Goal: Task Accomplishment & Management: Complete application form

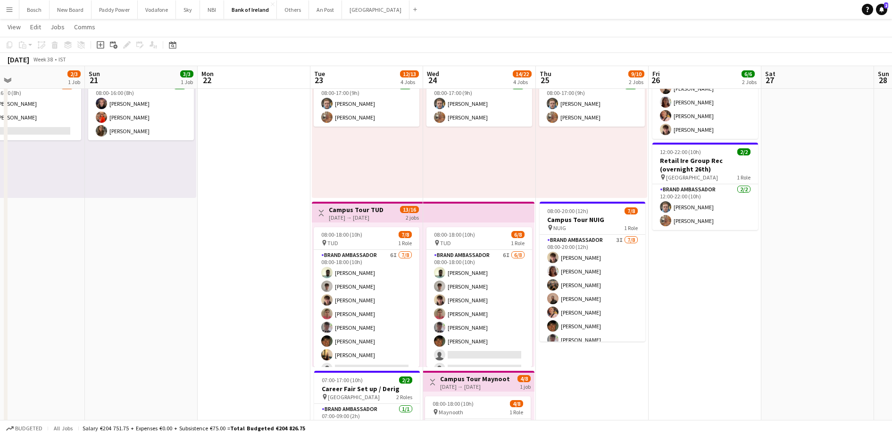
scroll to position [0, 235]
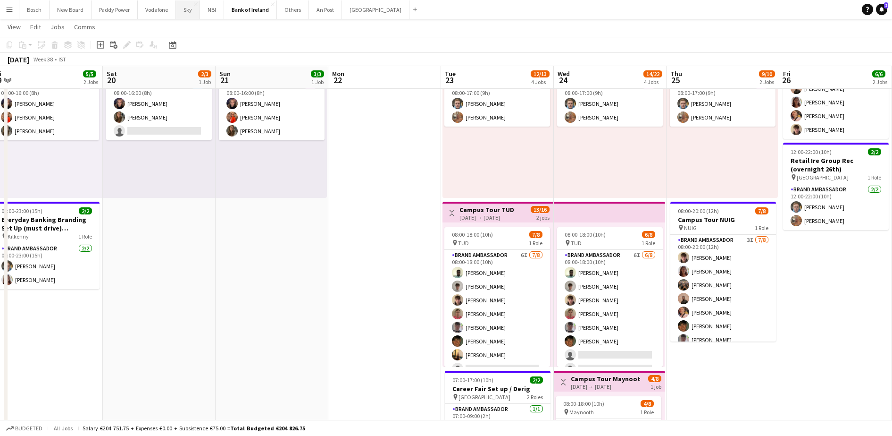
click at [187, 17] on button "Sky Close" at bounding box center [188, 9] width 24 height 18
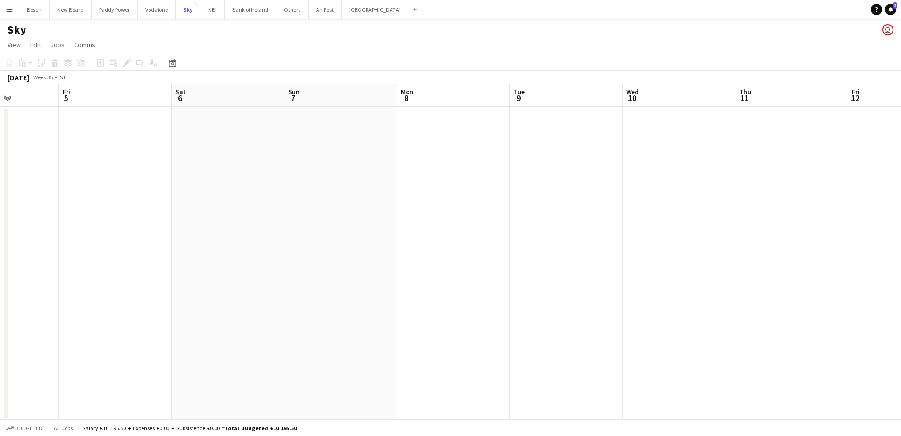
scroll to position [0, 288]
click at [281, 10] on button "Others Close" at bounding box center [293, 9] width 32 height 18
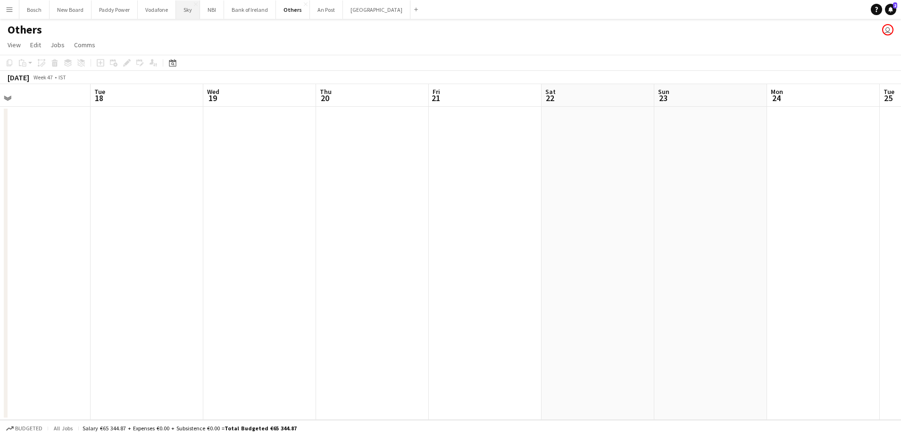
click at [186, 17] on button "Sky Close" at bounding box center [188, 9] width 24 height 18
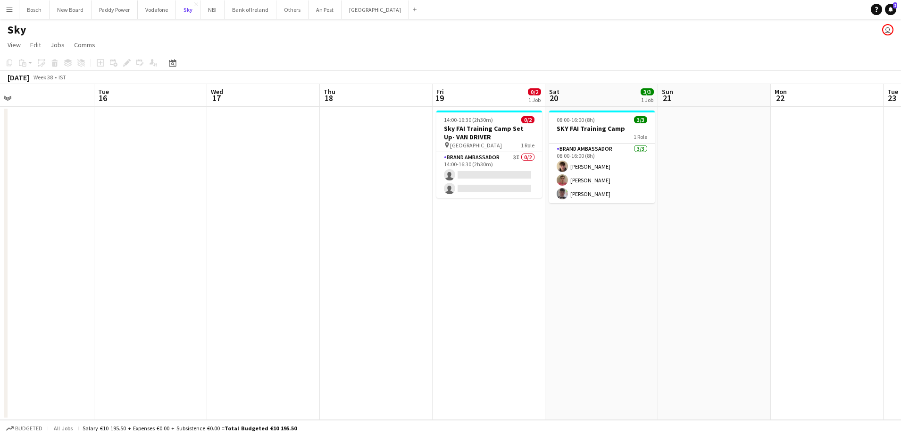
scroll to position [0, 358]
click at [475, 170] on app-card-role "Brand Ambassador 3I 0/2 14:00-16:30 (2h30m) single-neutral-actions single-neutr…" at bounding box center [489, 175] width 106 height 46
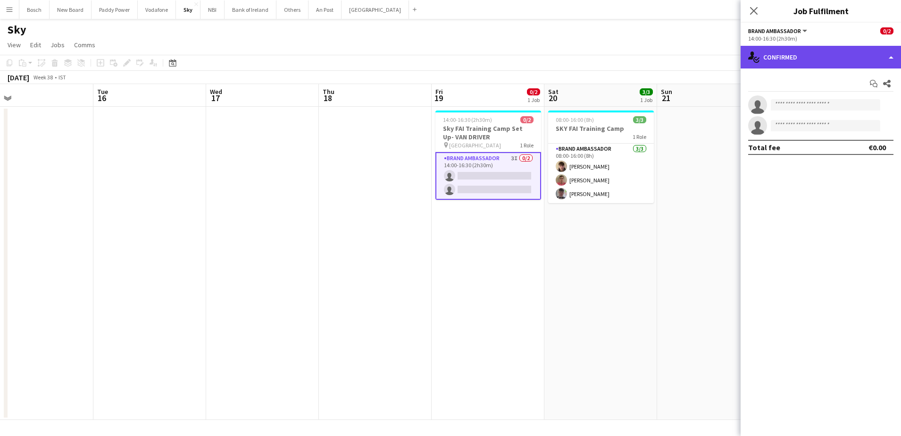
click at [828, 60] on div "single-neutral-actions-check-2 Confirmed" at bounding box center [821, 57] width 160 height 23
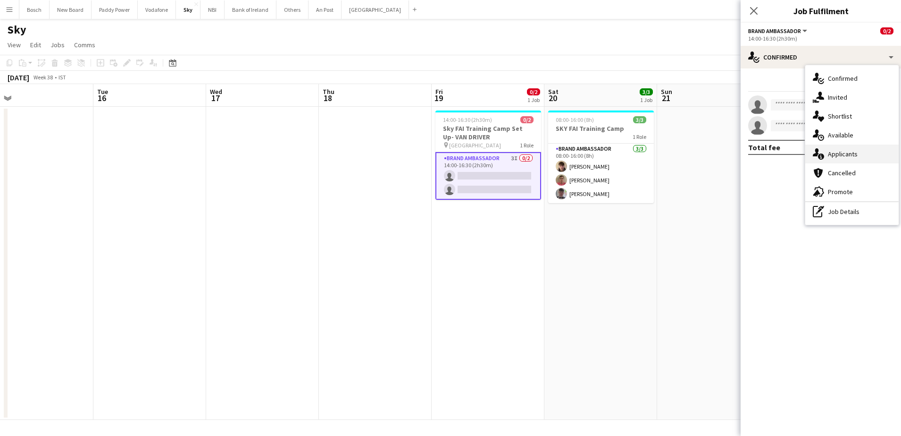
click at [847, 147] on div "single-neutral-actions-information Applicants" at bounding box center [852, 153] width 93 height 19
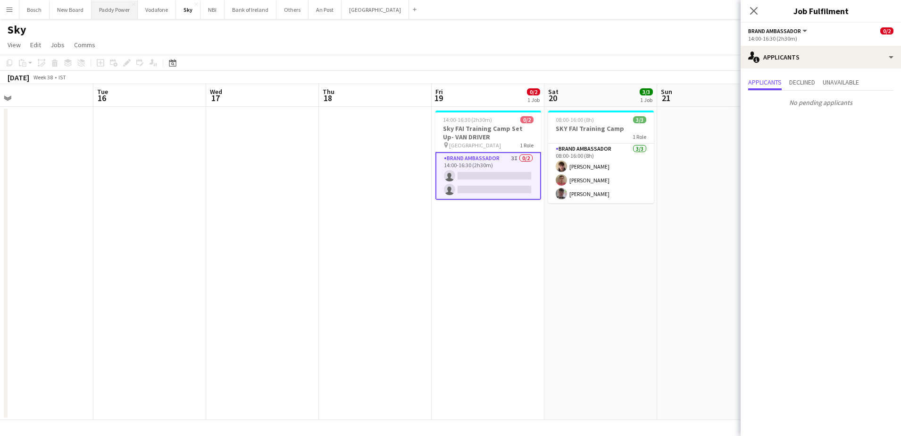
click at [113, 11] on button "Paddy Power Close" at bounding box center [115, 9] width 46 height 18
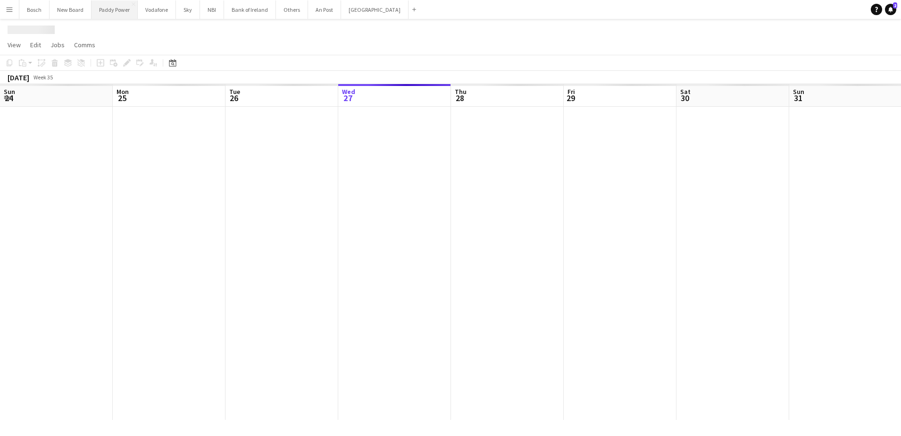
scroll to position [0, 226]
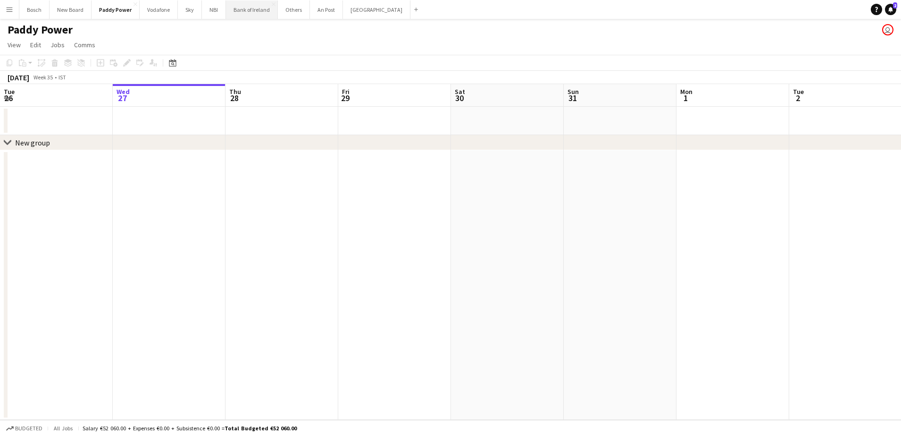
click at [237, 12] on button "Bank of Ireland Close" at bounding box center [252, 9] width 52 height 18
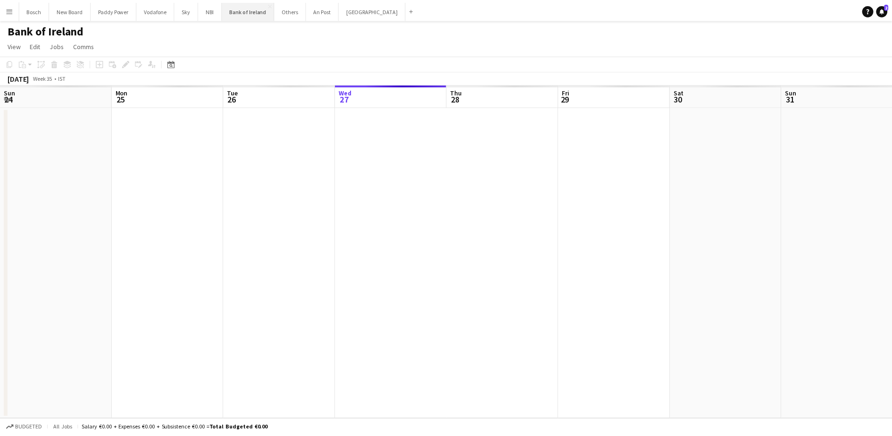
scroll to position [0, 226]
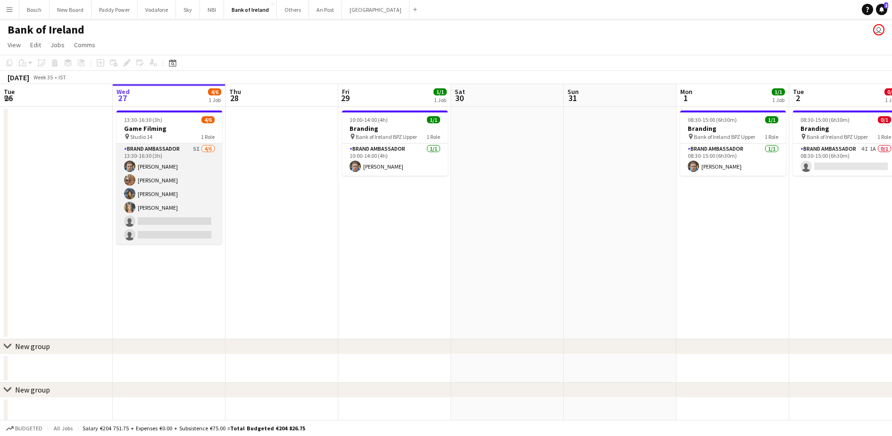
click at [193, 175] on app-card-role "Brand Ambassador 5I [DATE] 13:30-16:30 (3h) [PERSON_NAME] [PERSON_NAME] [PERSON…" at bounding box center [170, 193] width 106 height 101
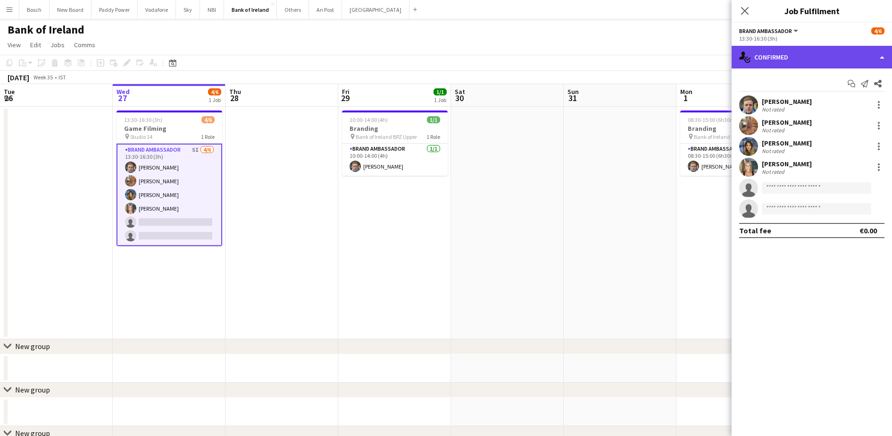
click at [811, 66] on div "single-neutral-actions-check-2 Confirmed" at bounding box center [812, 57] width 160 height 23
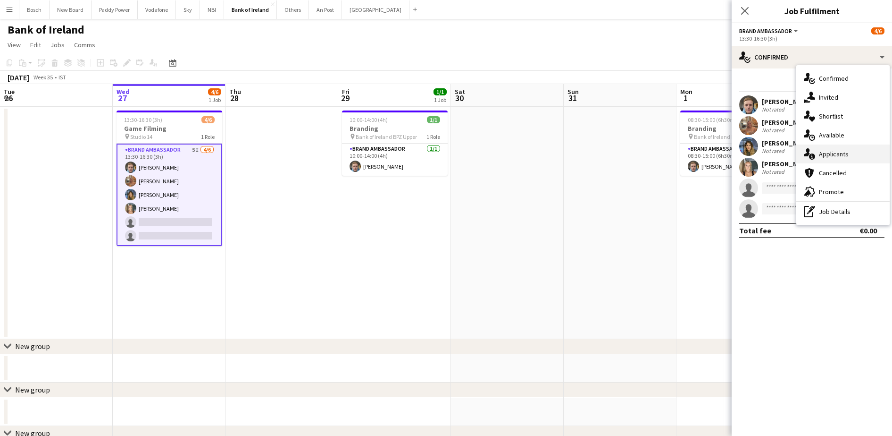
click at [832, 154] on div "single-neutral-actions-information Applicants" at bounding box center [843, 153] width 93 height 19
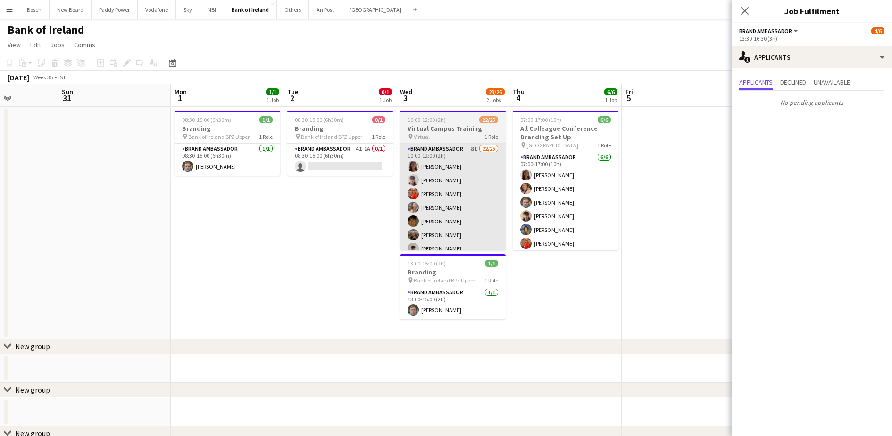
scroll to position [0, 327]
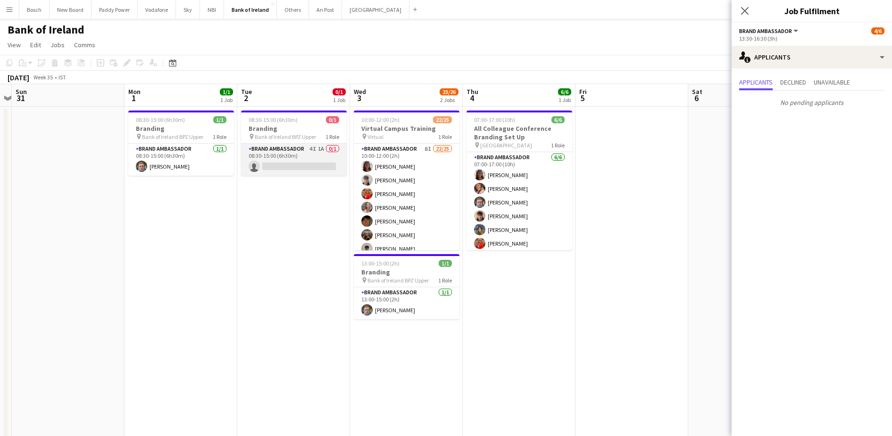
click at [304, 156] on app-card-role "Brand Ambassador 4I 1A 0/1 08:30-15:00 (6h30m) single-neutral-actions" at bounding box center [294, 159] width 106 height 32
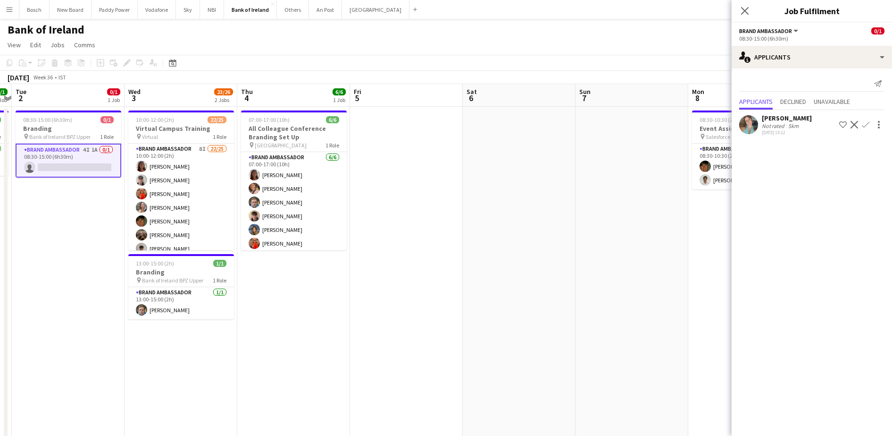
scroll to position [0, 348]
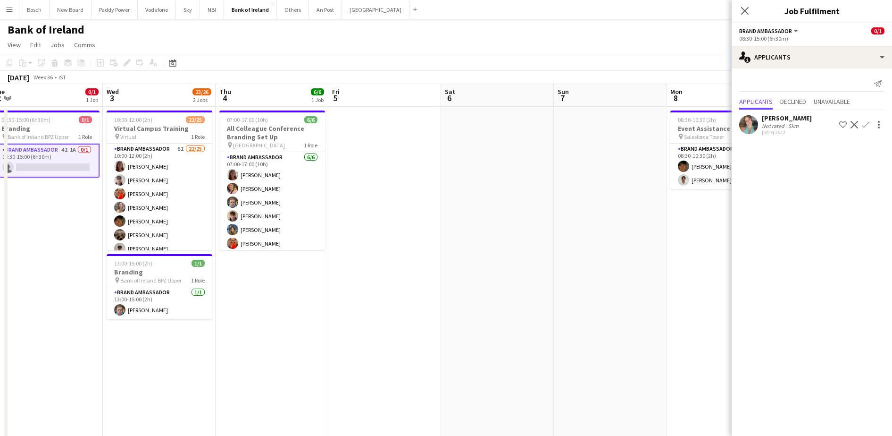
click at [766, 136] on div "[PERSON_NAME] Not rated 5km [DATE] 15:12 Shortlist crew Decline Confirm" at bounding box center [812, 123] width 160 height 27
click at [768, 133] on div "[DATE] 15:12" at bounding box center [787, 132] width 50 height 6
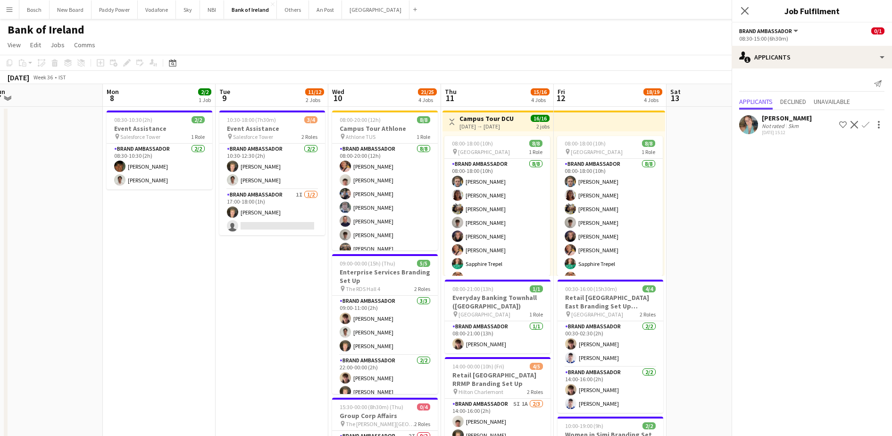
scroll to position [0, 348]
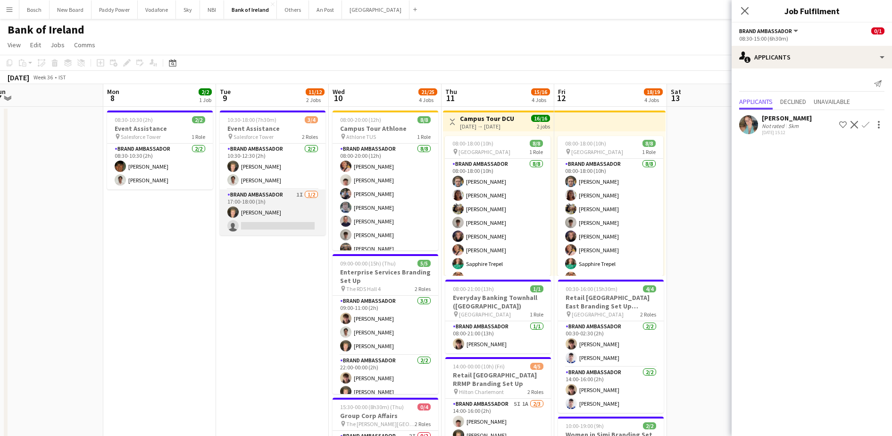
click at [251, 221] on app-card-role "Brand Ambassador 1I [DATE] 17:00-18:00 (1h) [PERSON_NAME] single-neutral-actions" at bounding box center [273, 212] width 106 height 46
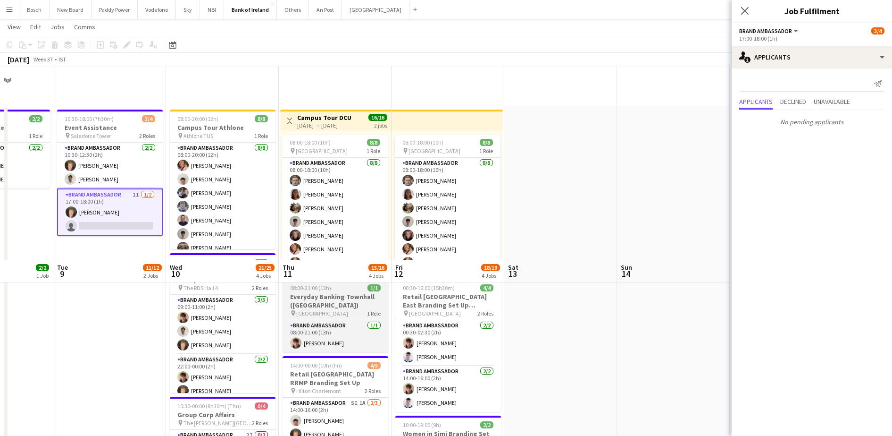
scroll to position [194, 0]
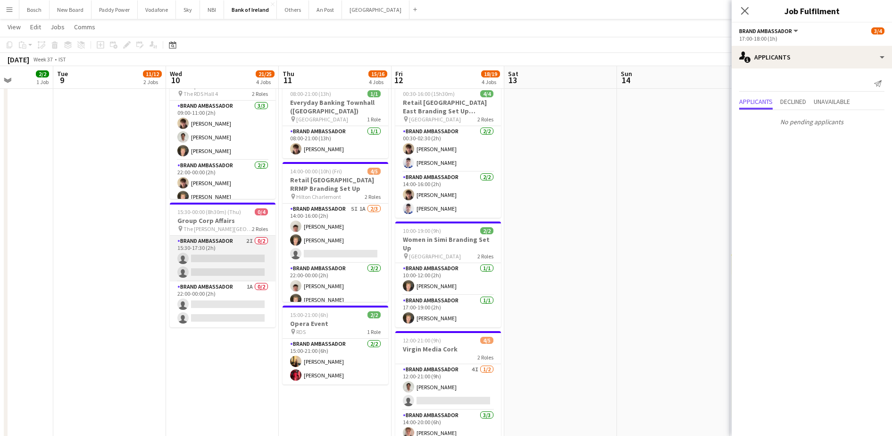
click at [215, 265] on app-card-role "Brand Ambassador 2I 0/2 15:30-17:30 (2h) single-neutral-actions single-neutral-…" at bounding box center [223, 258] width 106 height 46
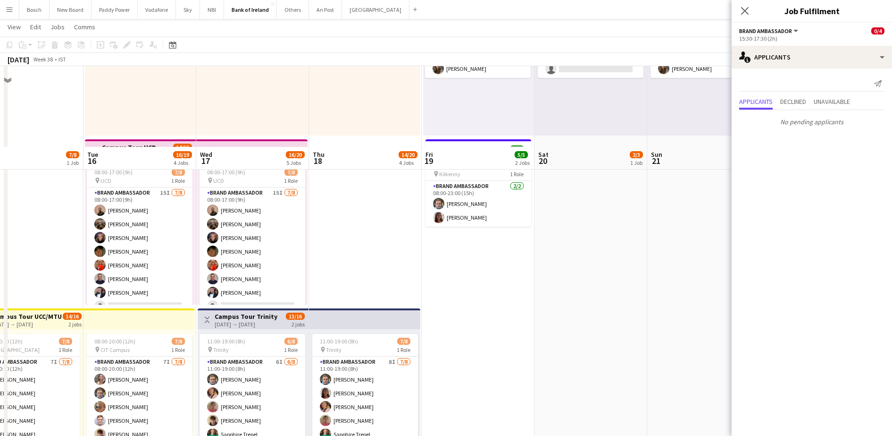
scroll to position [326, 0]
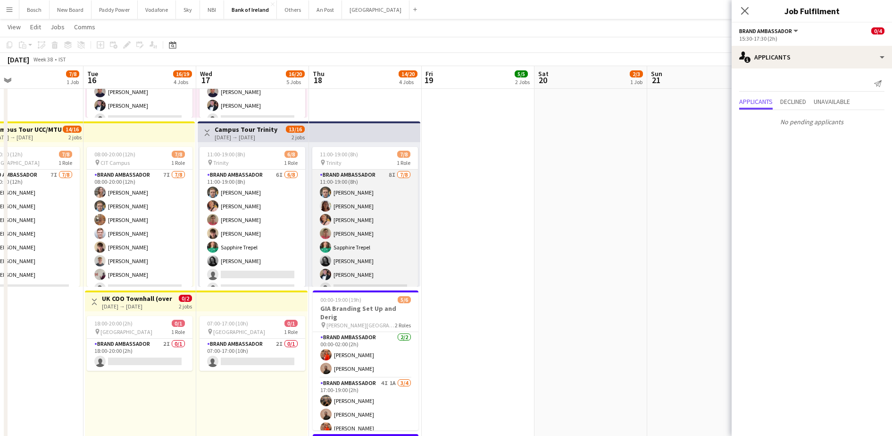
click at [369, 246] on app-card-role "Brand Ambassador 8I [DATE] 11:00-19:00 (8h) [PERSON_NAME] [PERSON_NAME] [PERSON…" at bounding box center [365, 233] width 106 height 128
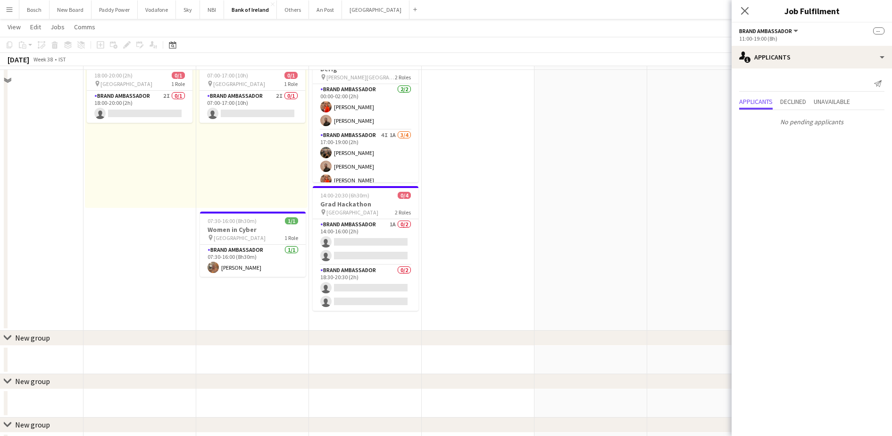
scroll to position [463, 0]
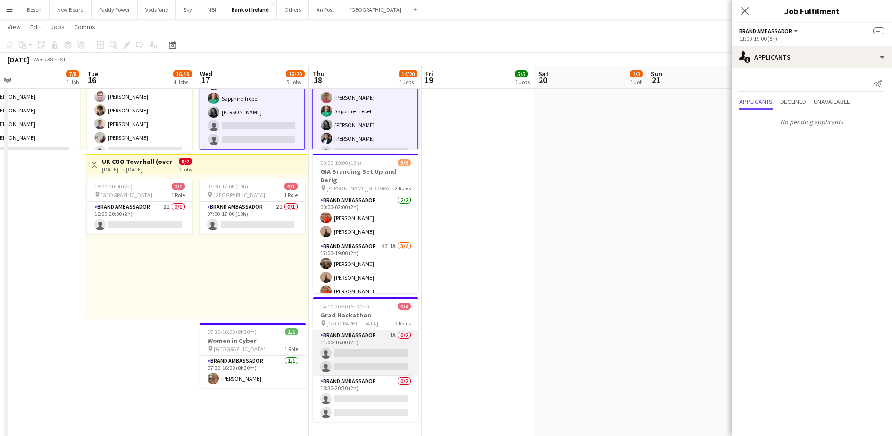
click at [340, 349] on app-card-role "Brand Ambassador 1A 0/2 14:00-16:00 (2h) single-neutral-actions single-neutral-…" at bounding box center [366, 353] width 106 height 46
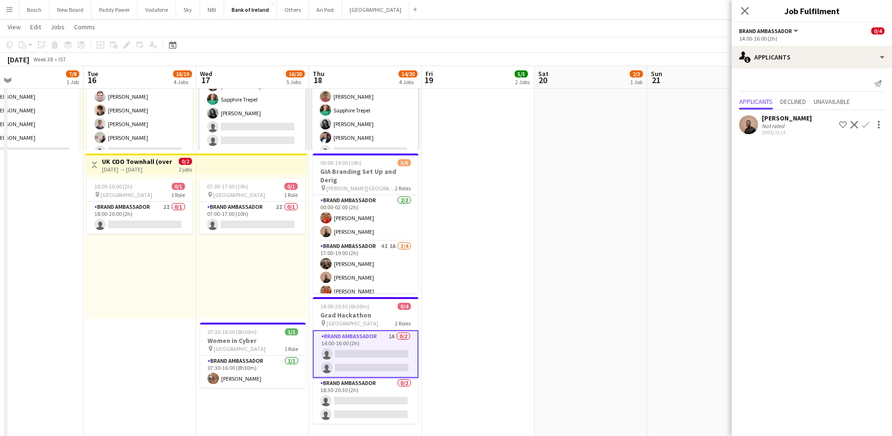
scroll to position [11, 0]
click at [350, 405] on app-card-role "Brand Ambassador 0/2 18:30-20:30 (2h) single-neutral-actions single-neutral-act…" at bounding box center [366, 401] width 106 height 46
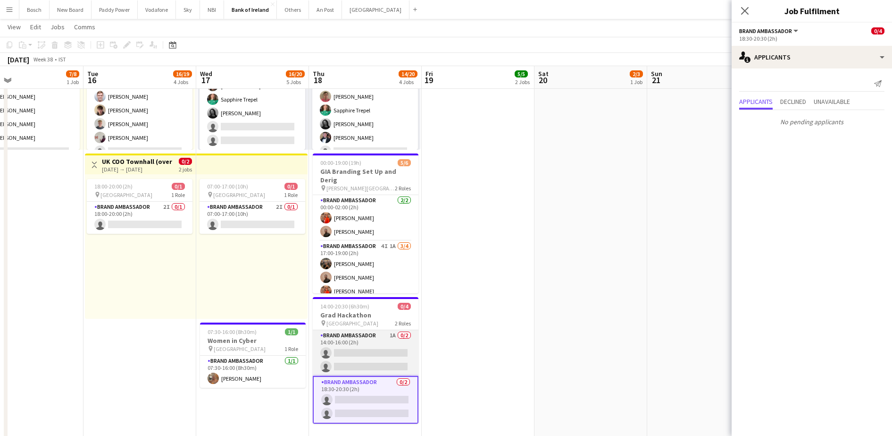
click at [357, 364] on app-card-role "Brand Ambassador 1A 0/2 14:00-16:00 (2h) single-neutral-actions single-neutral-…" at bounding box center [366, 353] width 106 height 46
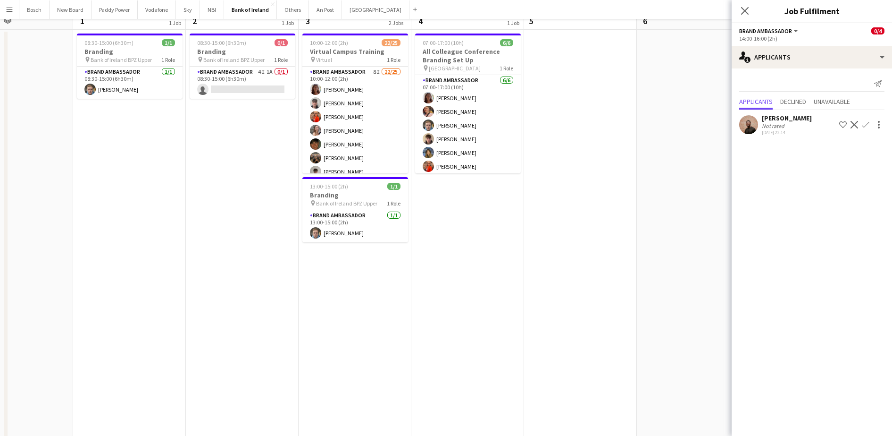
scroll to position [0, 0]
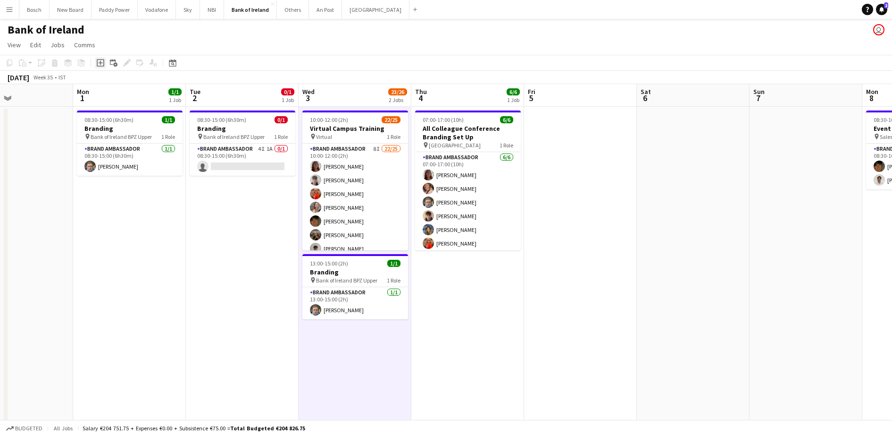
click at [98, 67] on div "Add job" at bounding box center [100, 62] width 11 height 11
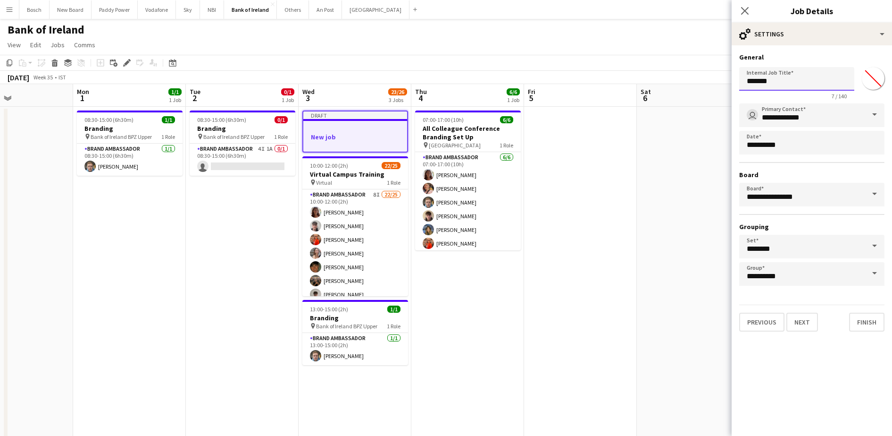
click at [789, 84] on input "*******" at bounding box center [796, 79] width 115 height 24
click at [789, 83] on input "*******" at bounding box center [796, 79] width 115 height 24
type input "**********"
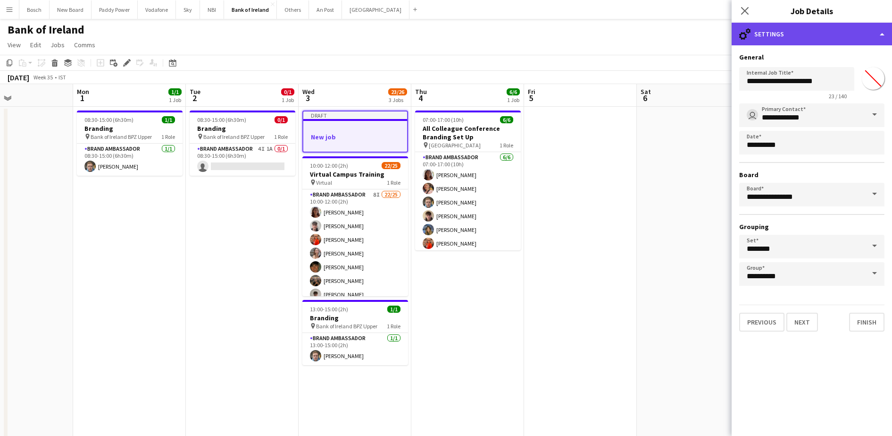
click at [858, 39] on div "cog-double-3 Settings" at bounding box center [812, 34] width 160 height 23
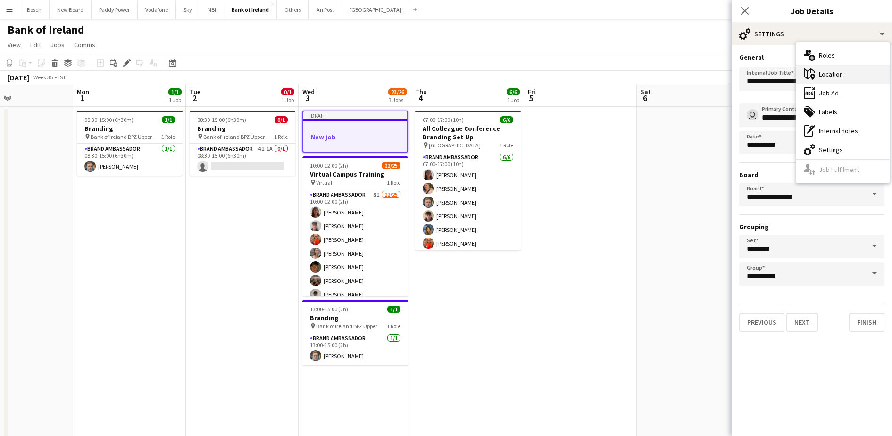
click at [847, 72] on div "maps-pin-1 Location" at bounding box center [843, 74] width 93 height 19
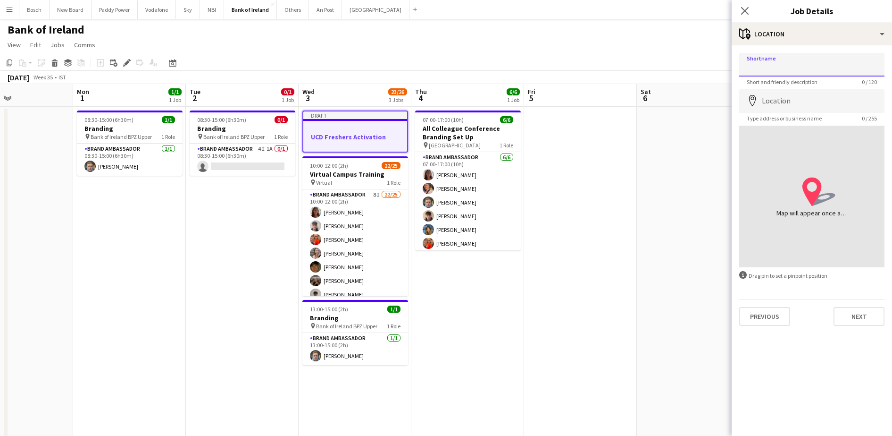
click at [769, 63] on input "Shortname" at bounding box center [811, 65] width 145 height 24
type input "**********"
click at [857, 305] on div "Previous Next" at bounding box center [811, 312] width 145 height 27
click at [859, 314] on button "Next" at bounding box center [859, 316] width 51 height 19
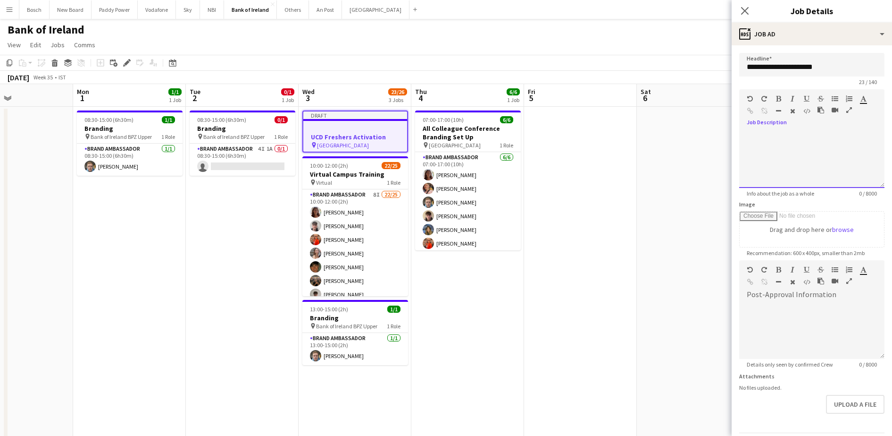
click at [806, 182] on div at bounding box center [811, 159] width 145 height 57
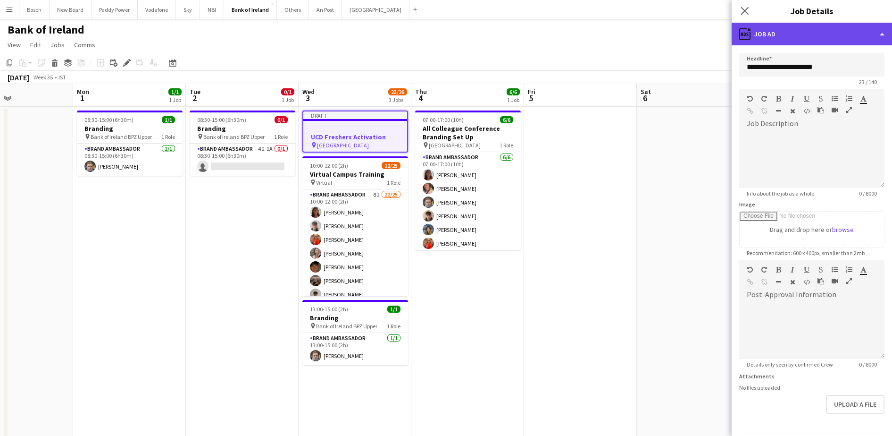
click at [798, 28] on div "ads-window Job Ad" at bounding box center [812, 34] width 160 height 23
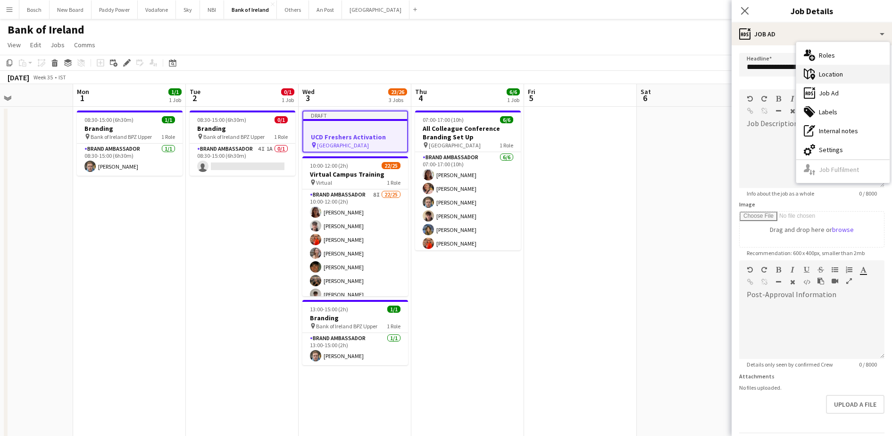
click at [848, 81] on div "maps-pin-1 Location" at bounding box center [843, 74] width 93 height 19
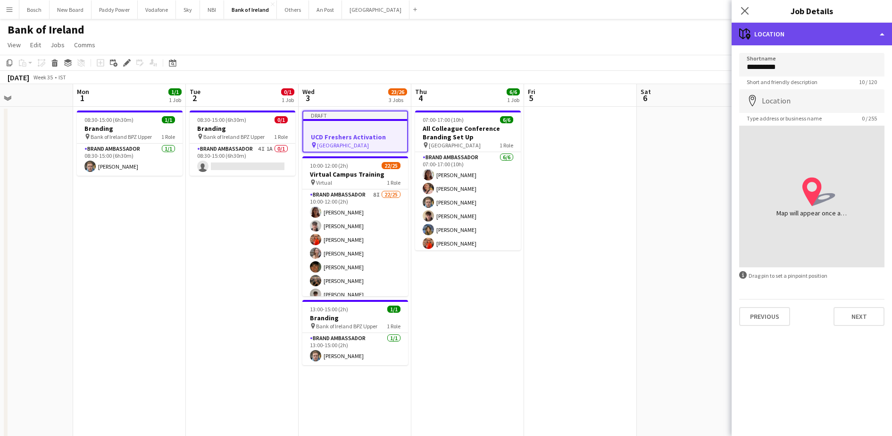
click at [785, 40] on div "maps-pin-1 Location" at bounding box center [812, 34] width 160 height 23
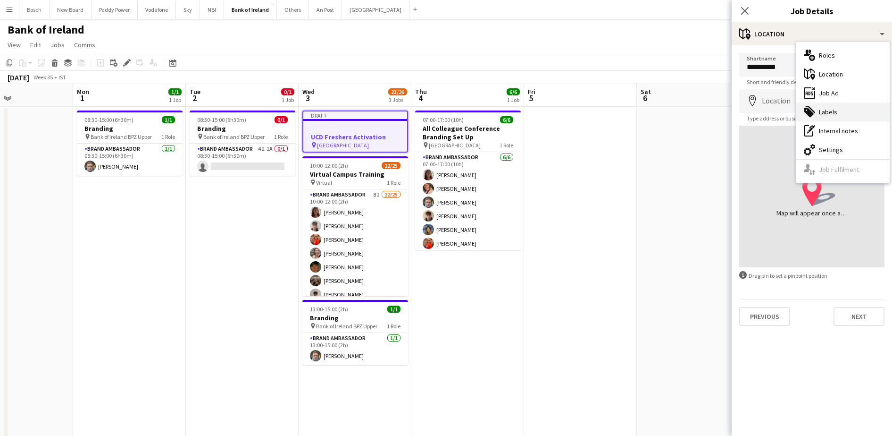
click at [846, 118] on div "tags-double Labels" at bounding box center [843, 111] width 93 height 19
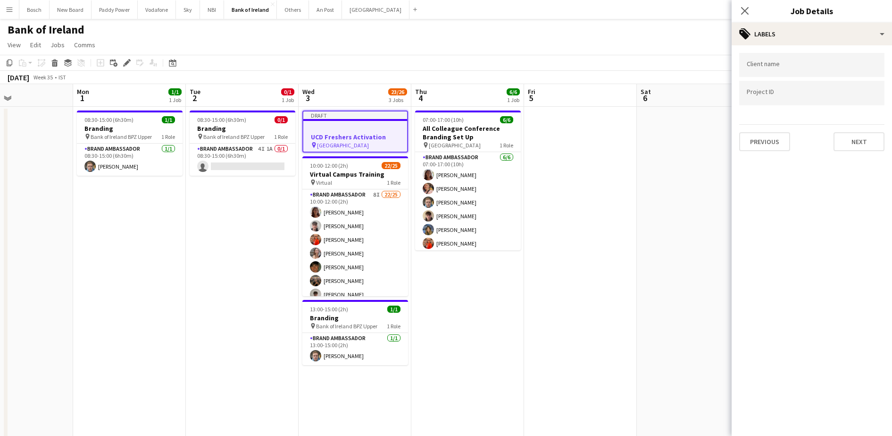
click at [807, 47] on div "Client name Project ID Previous Next" at bounding box center [812, 101] width 160 height 113
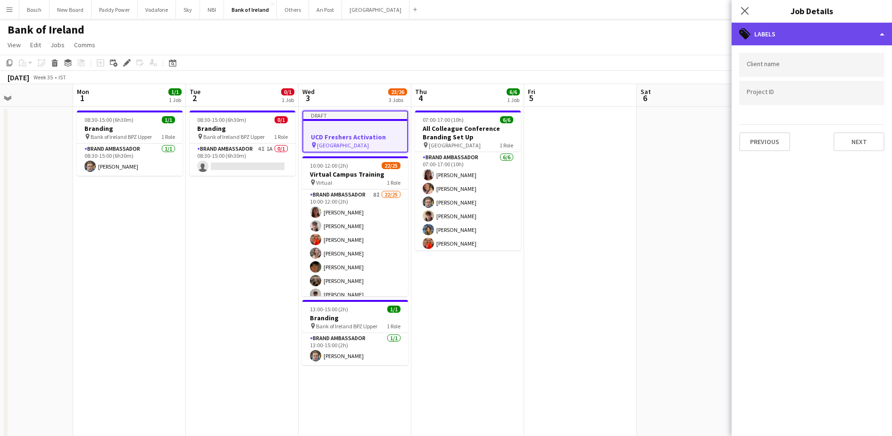
click at [808, 30] on div "tags-double Labels" at bounding box center [812, 34] width 160 height 23
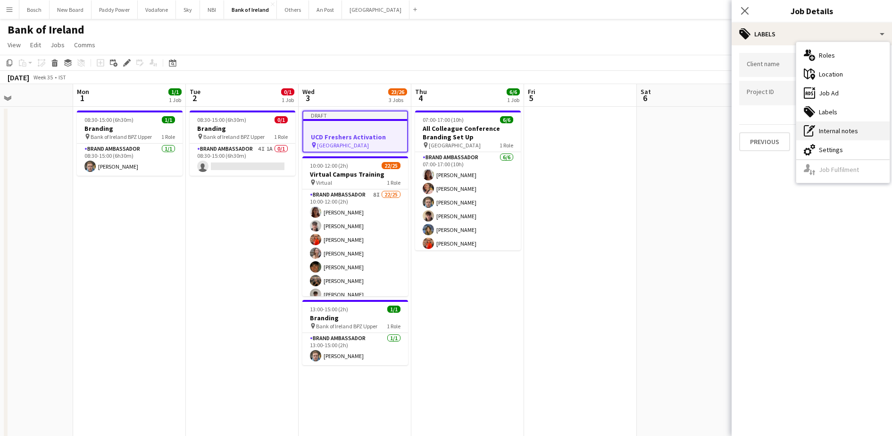
click at [842, 127] on div "pen-write Internal notes" at bounding box center [843, 130] width 93 height 19
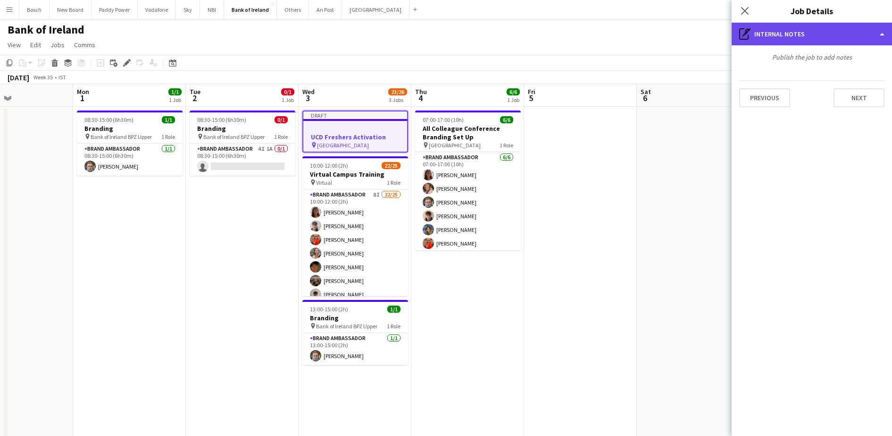
click at [824, 33] on div "pen-write Internal notes" at bounding box center [812, 34] width 160 height 23
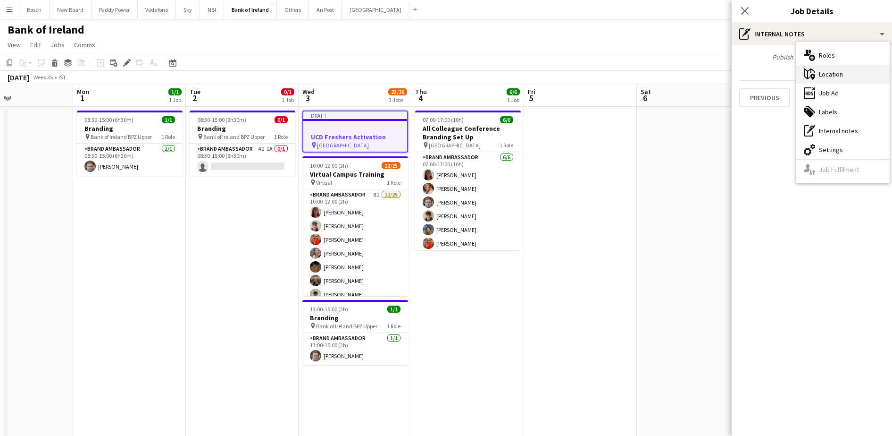
click at [850, 72] on div "maps-pin-1 Location" at bounding box center [843, 74] width 93 height 19
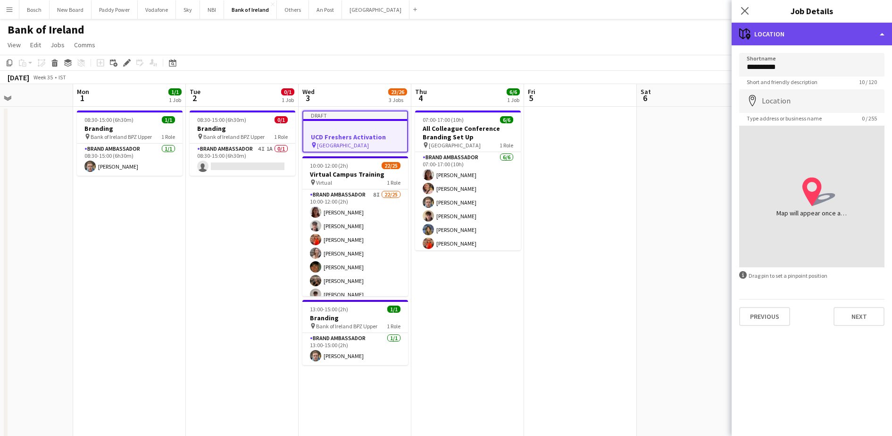
click at [807, 38] on div "maps-pin-1 Location" at bounding box center [812, 34] width 160 height 23
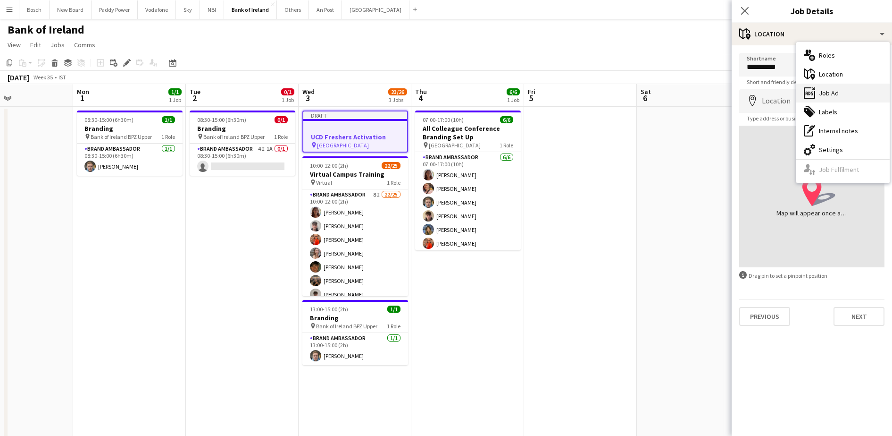
click at [840, 93] on div "ads-window Job Ad" at bounding box center [843, 93] width 93 height 19
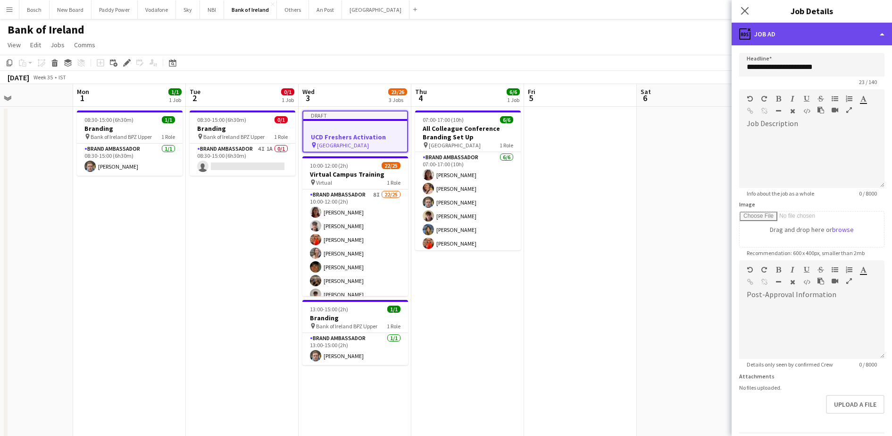
click at [791, 32] on div "ads-window Job Ad" at bounding box center [812, 34] width 160 height 23
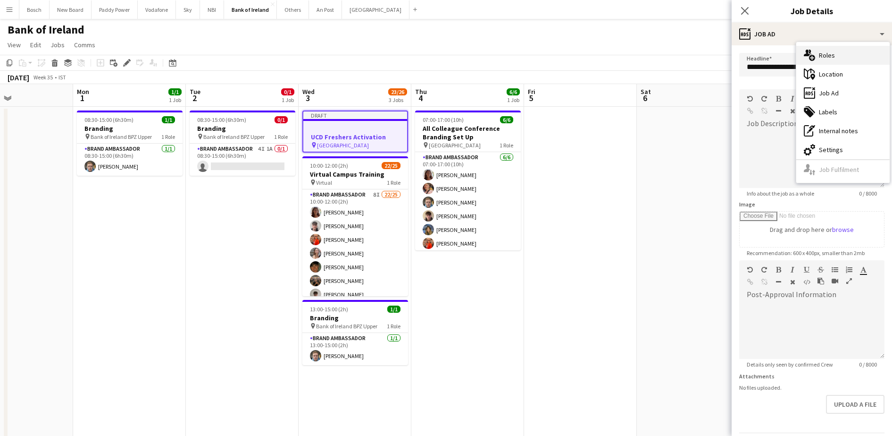
click at [809, 60] on icon "multiple-users-add" at bounding box center [809, 55] width 11 height 11
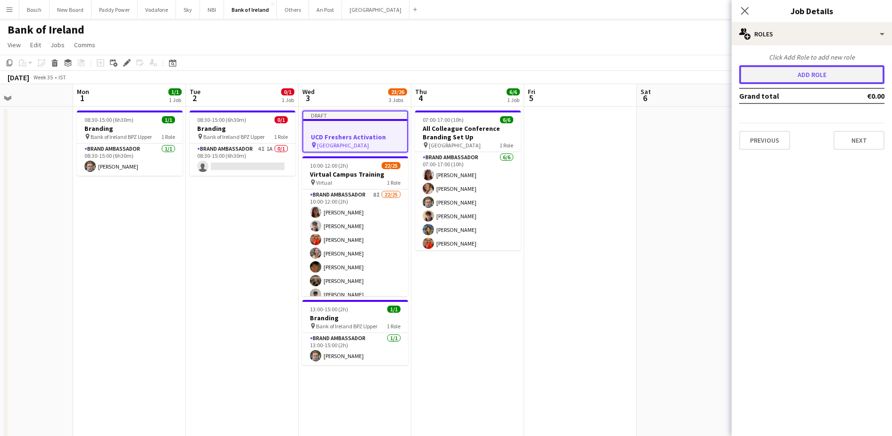
click at [786, 76] on button "Add role" at bounding box center [811, 74] width 145 height 19
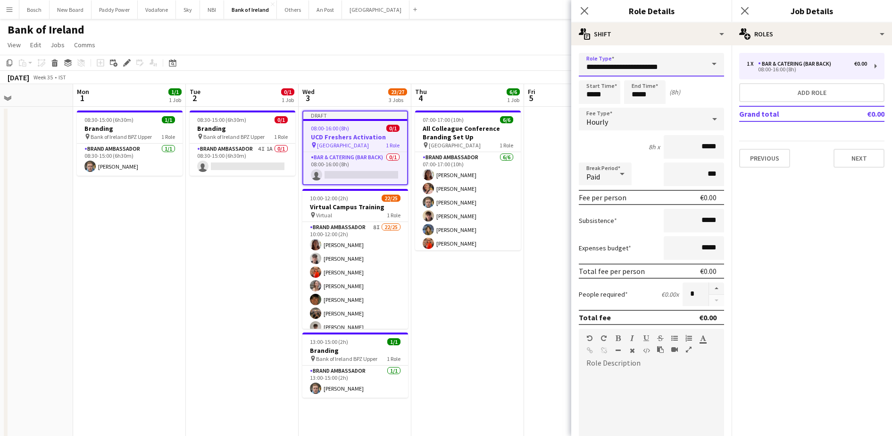
click at [672, 55] on input "**********" at bounding box center [651, 65] width 145 height 24
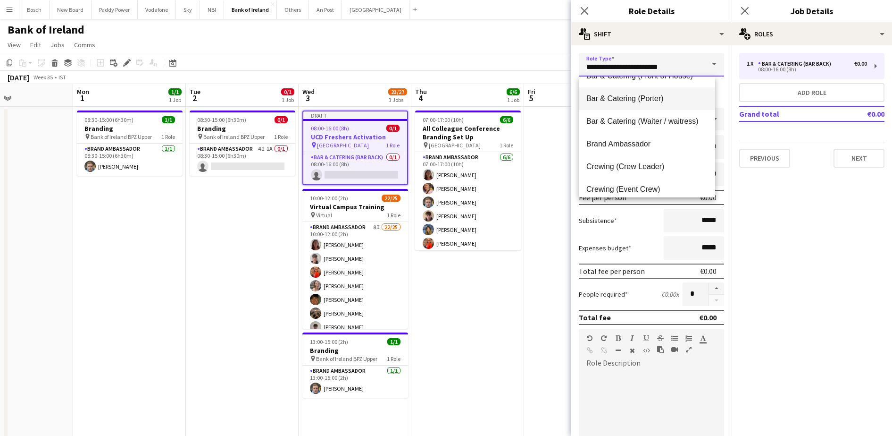
scroll to position [129, 0]
click at [658, 147] on span "Brand Ambassador" at bounding box center [647, 143] width 121 height 9
type input "**********"
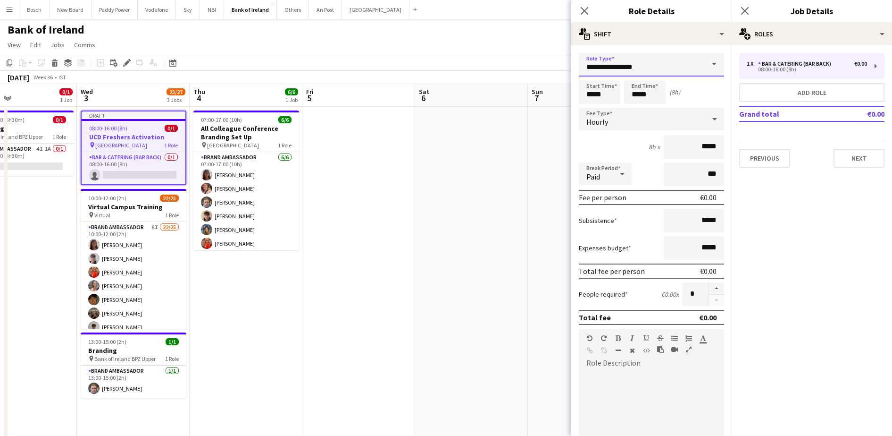
scroll to position [204, 0]
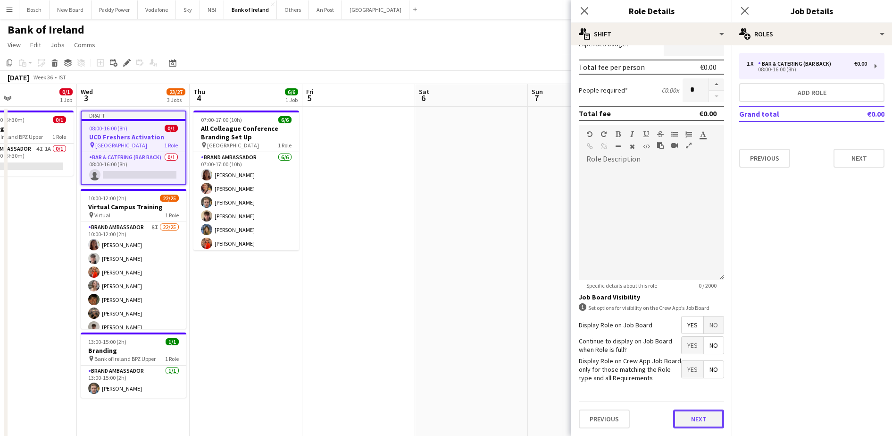
click at [685, 413] on button "Next" at bounding box center [698, 418] width 51 height 19
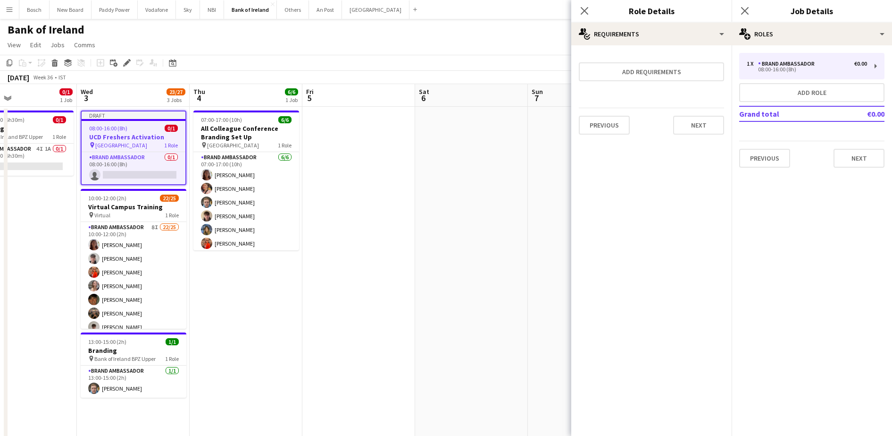
scroll to position [0, 0]
click at [848, 156] on button "Next" at bounding box center [859, 158] width 51 height 19
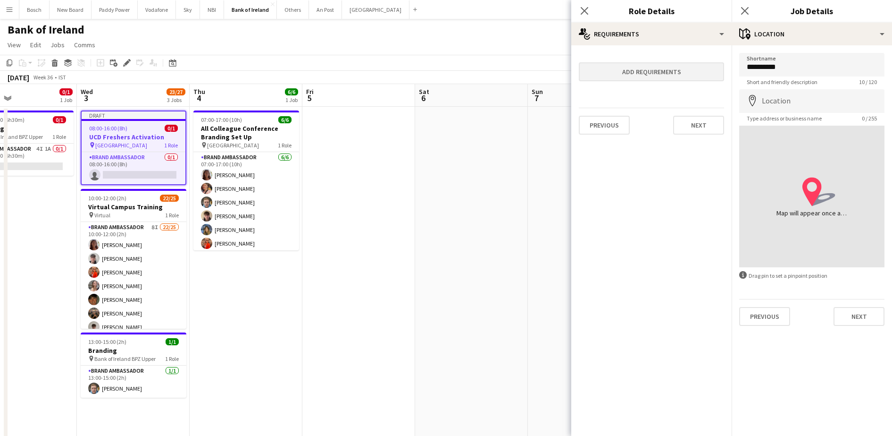
click at [517, 53] on app-page-menu "View Day view expanded Day view collapsed Month view Date picker Jump to [DATE]…" at bounding box center [446, 46] width 892 height 18
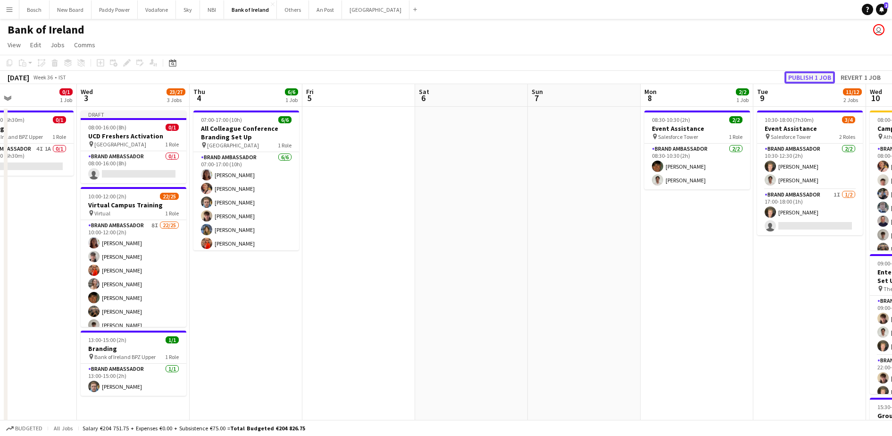
click at [806, 79] on button "Publish 1 job" at bounding box center [810, 77] width 50 height 12
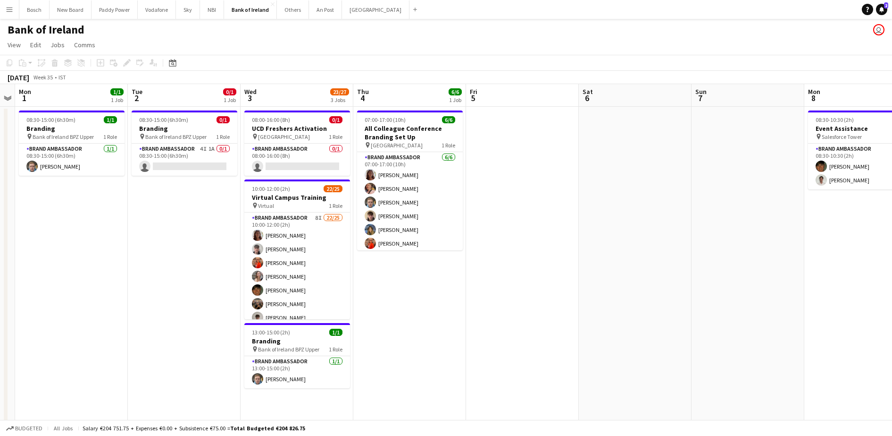
scroll to position [0, 210]
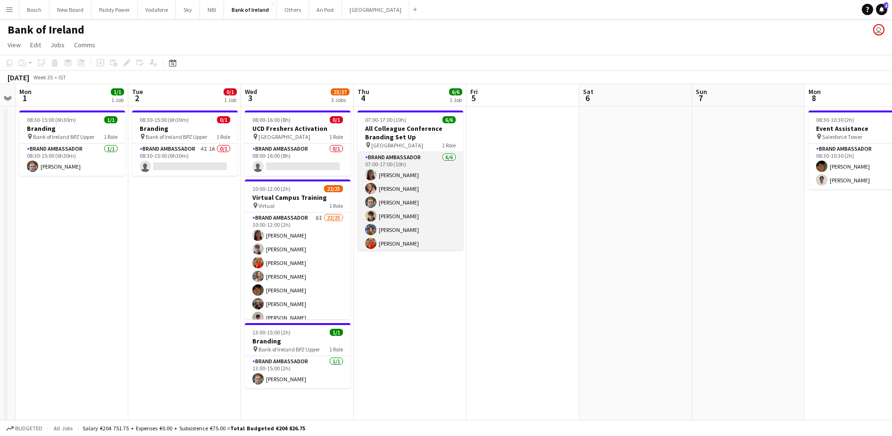
click at [401, 197] on app-card-role "Brand Ambassador [DATE] 07:00-17:00 (10h) [PERSON_NAME] [PERSON_NAME] [PERSON_N…" at bounding box center [411, 202] width 106 height 101
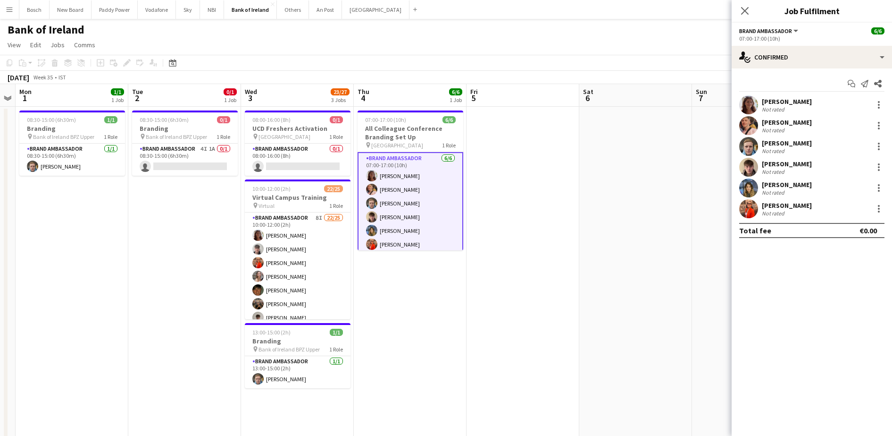
click at [749, 147] on app-user-avatar at bounding box center [748, 146] width 19 height 19
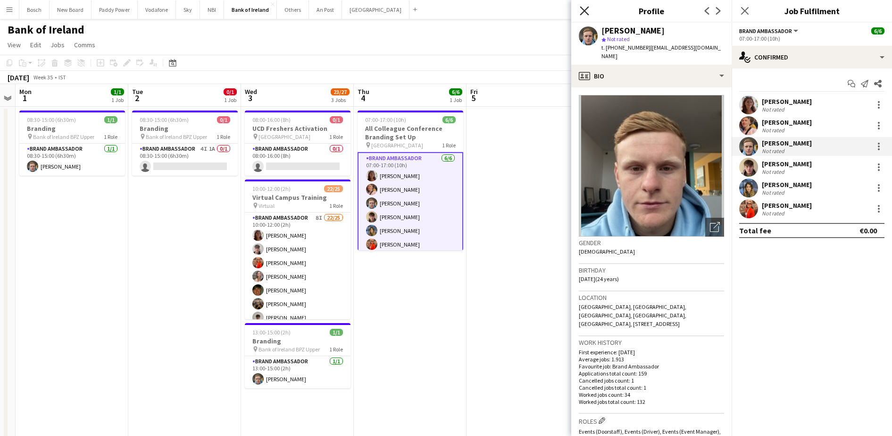
click at [588, 11] on icon "Close pop-in" at bounding box center [584, 10] width 9 height 9
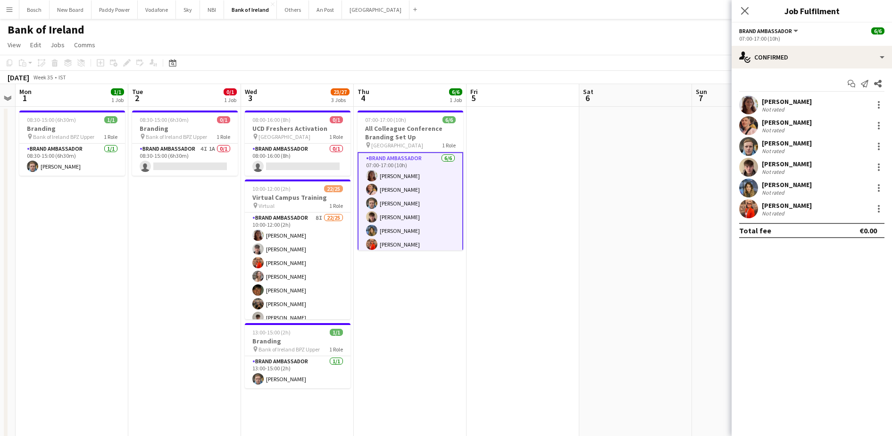
click at [749, 147] on app-user-avatar at bounding box center [748, 146] width 19 height 19
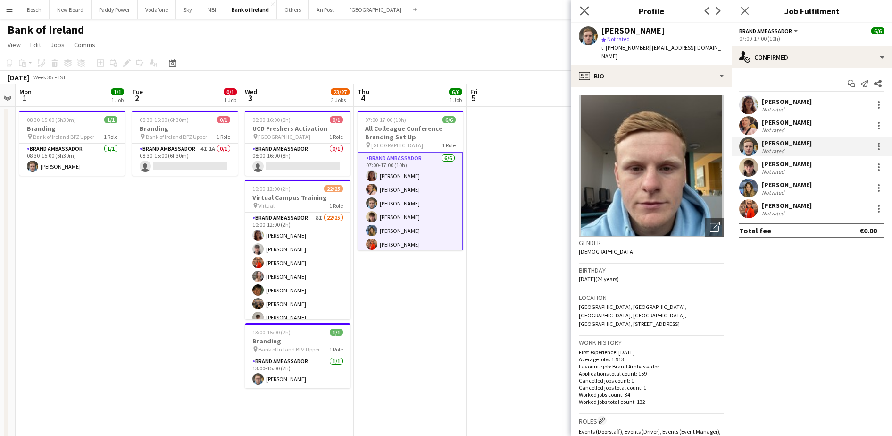
click at [589, 13] on icon "Close pop-in" at bounding box center [584, 10] width 9 height 9
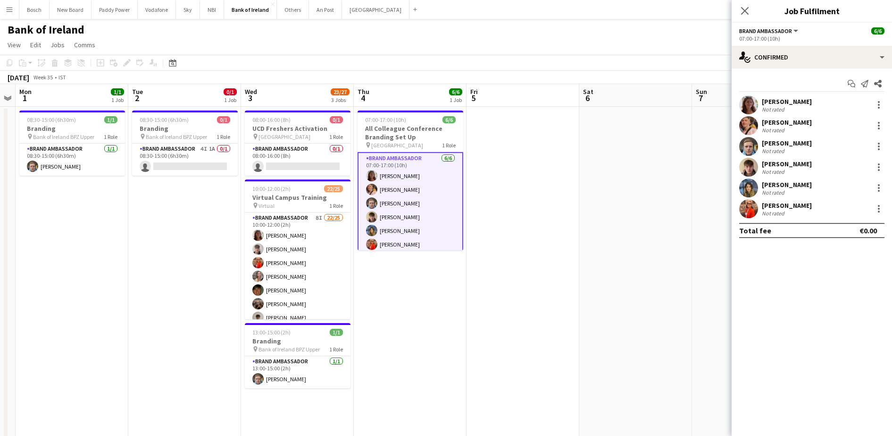
click at [752, 145] on app-user-avatar at bounding box center [748, 146] width 19 height 19
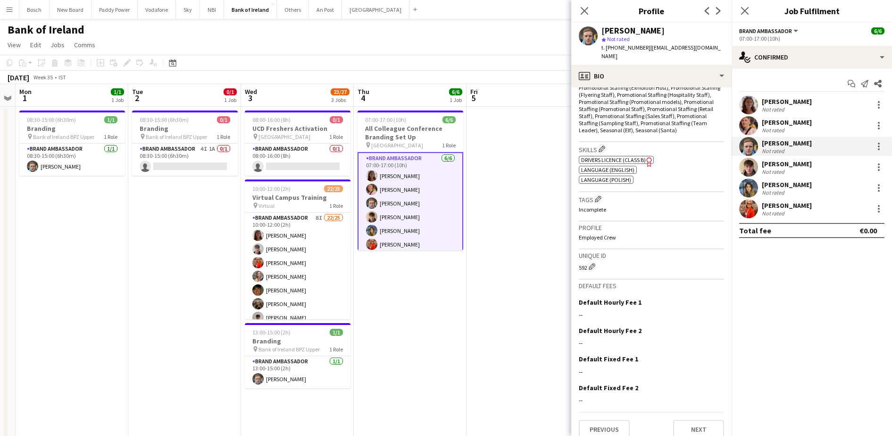
scroll to position [0, 0]
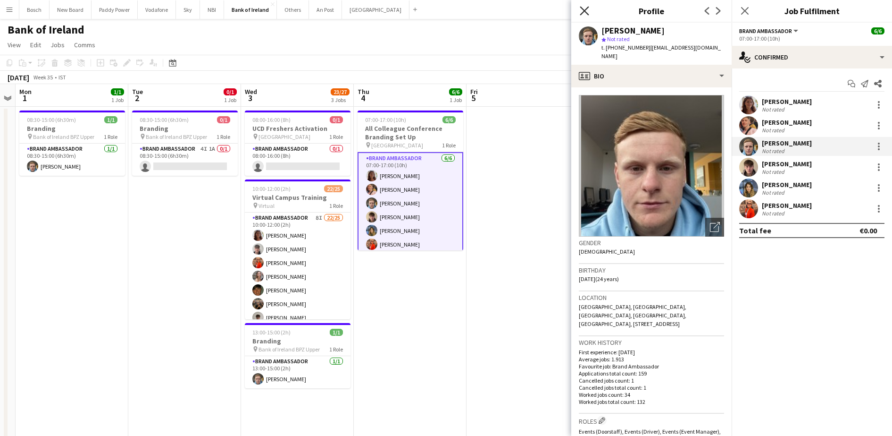
click at [587, 8] on icon at bounding box center [584, 10] width 9 height 9
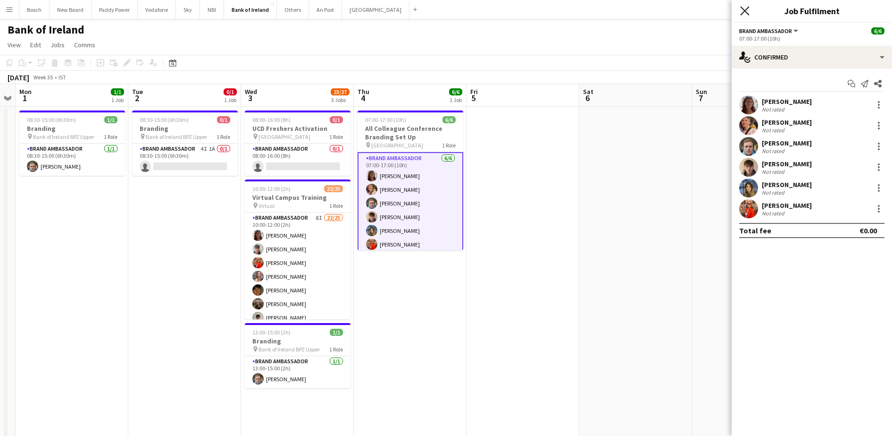
click at [746, 8] on icon "Close pop-in" at bounding box center [744, 10] width 9 height 9
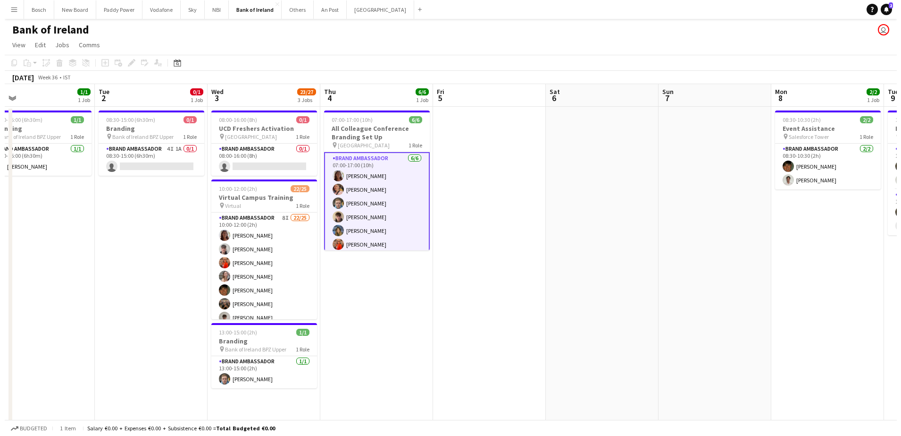
scroll to position [0, 248]
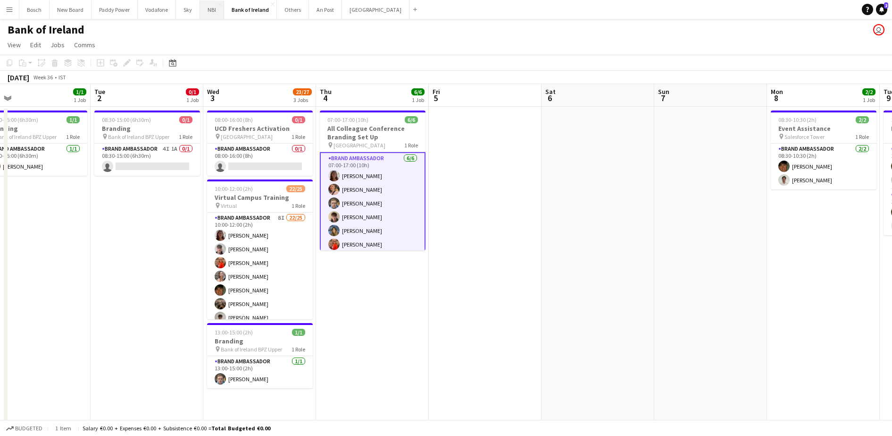
click at [207, 5] on button "NBI Close" at bounding box center [212, 9] width 24 height 18
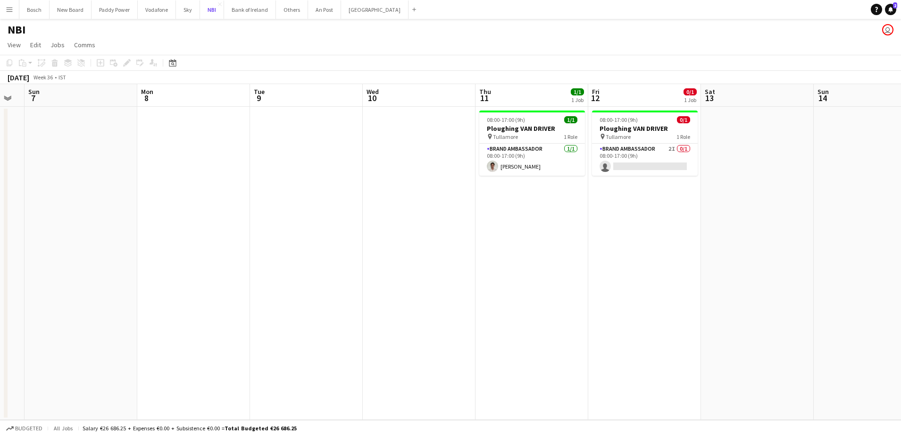
scroll to position [0, 315]
click at [621, 154] on app-card-role "Brand Ambassador 2I 0/1 08:00-17:00 (9h) single-neutral-actions" at bounding box center [644, 159] width 106 height 32
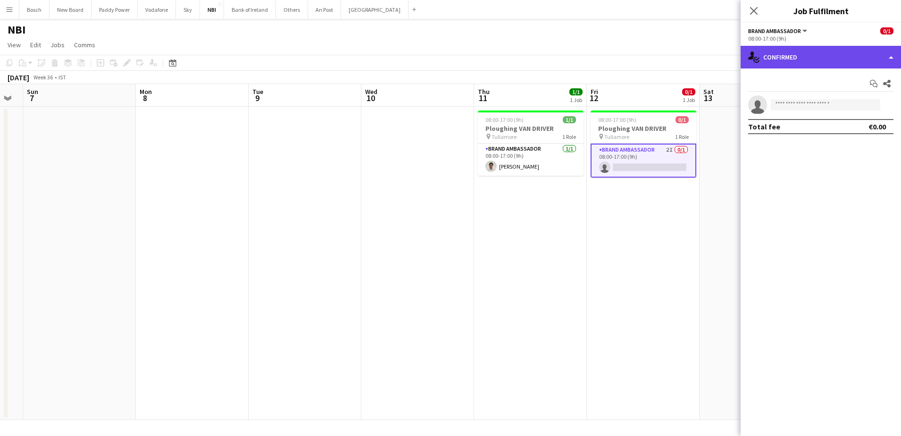
click at [856, 46] on div "single-neutral-actions-check-2 Confirmed" at bounding box center [821, 57] width 160 height 23
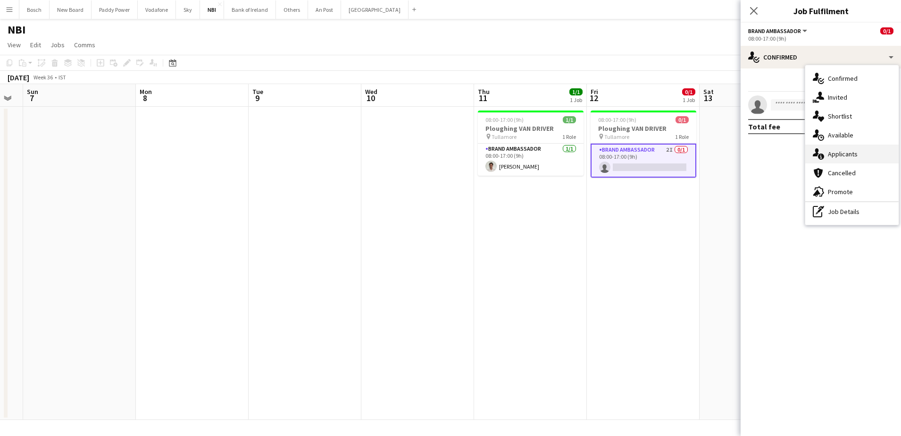
click at [844, 158] on div "single-neutral-actions-information Applicants" at bounding box center [852, 153] width 93 height 19
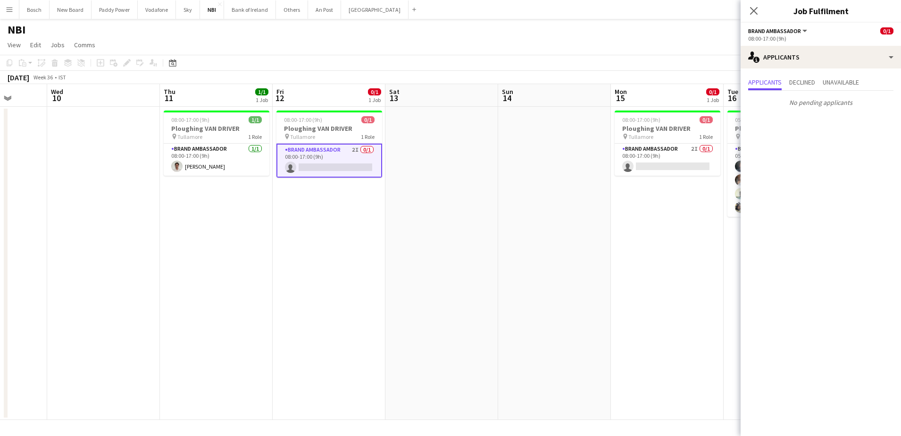
scroll to position [0, 294]
click at [651, 164] on app-card-role "Brand Ambassador 2I 0/1 08:00-17:00 (9h) single-neutral-actions" at bounding box center [666, 159] width 106 height 32
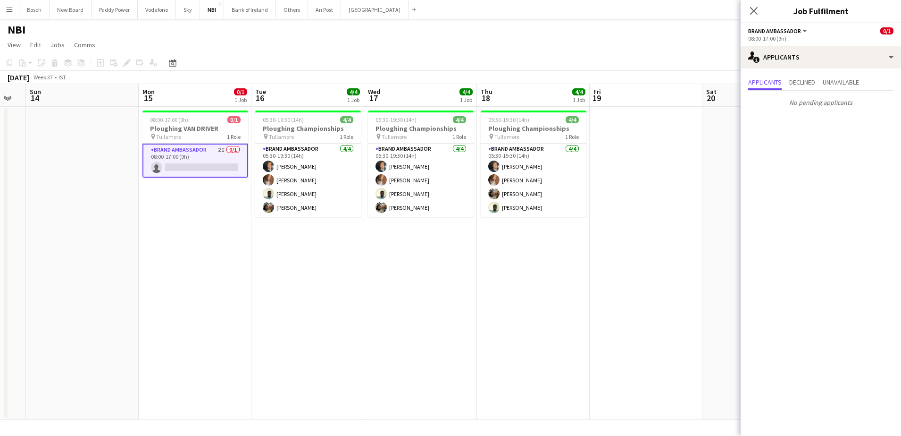
scroll to position [0, 315]
click at [252, 12] on button "Bank of Ireland Close" at bounding box center [250, 9] width 52 height 18
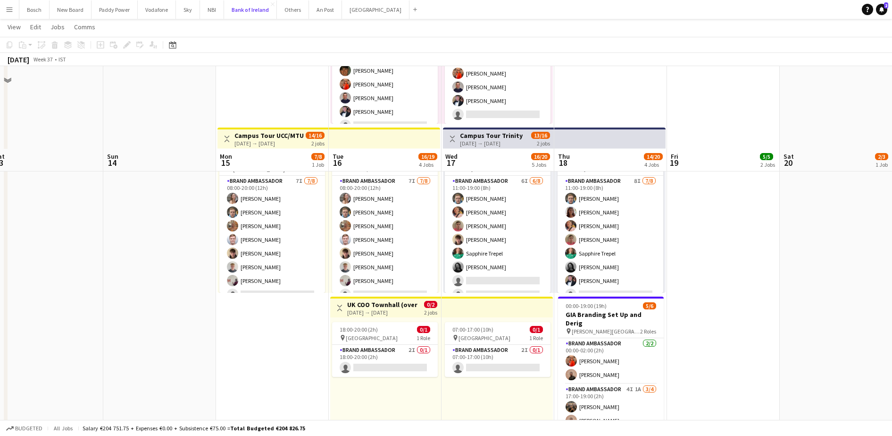
scroll to position [449, 0]
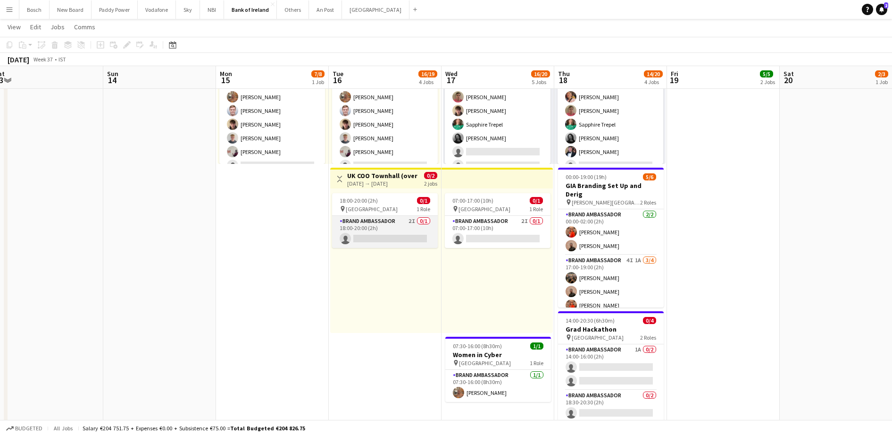
click at [375, 233] on app-card-role "Brand Ambassador 2I 0/1 18:00-20:00 (2h) single-neutral-actions" at bounding box center [385, 232] width 106 height 32
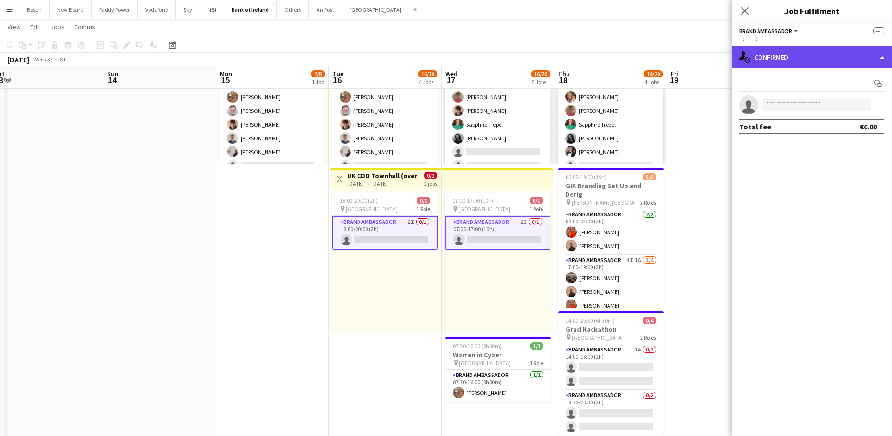
click at [843, 48] on div "single-neutral-actions-check-2 Confirmed" at bounding box center [812, 57] width 160 height 23
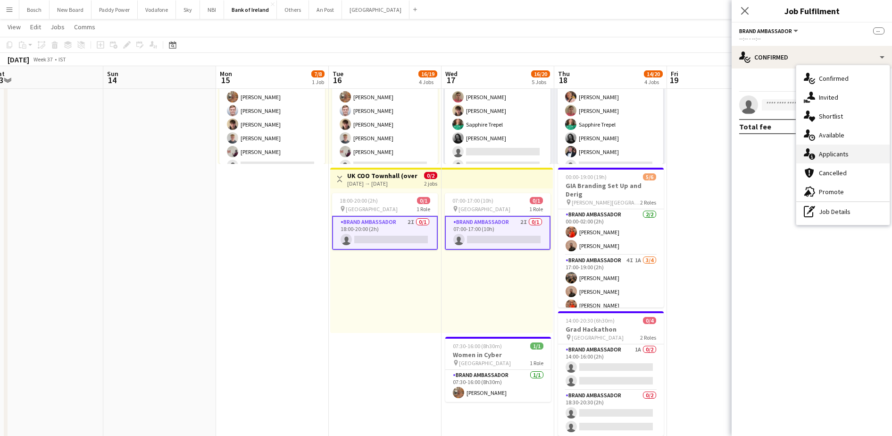
click at [831, 157] on div "single-neutral-actions-information Applicants" at bounding box center [843, 153] width 93 height 19
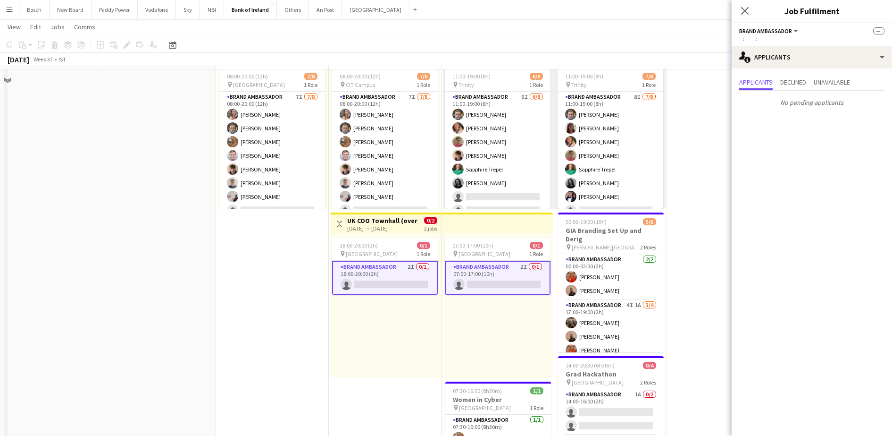
scroll to position [384, 0]
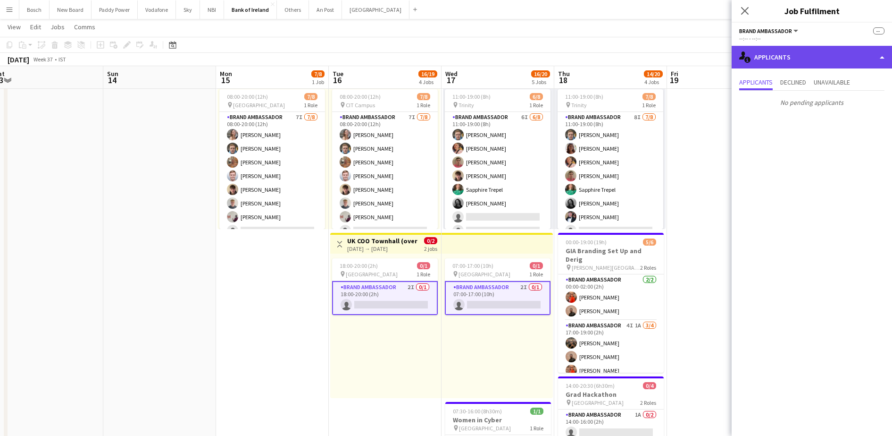
click at [808, 62] on div "single-neutral-actions-information Applicants" at bounding box center [812, 57] width 160 height 23
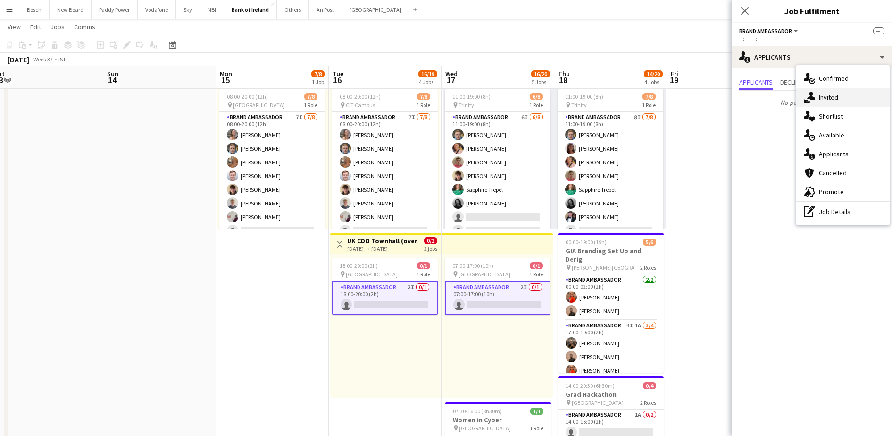
click at [815, 99] on icon at bounding box center [811, 96] width 8 height 8
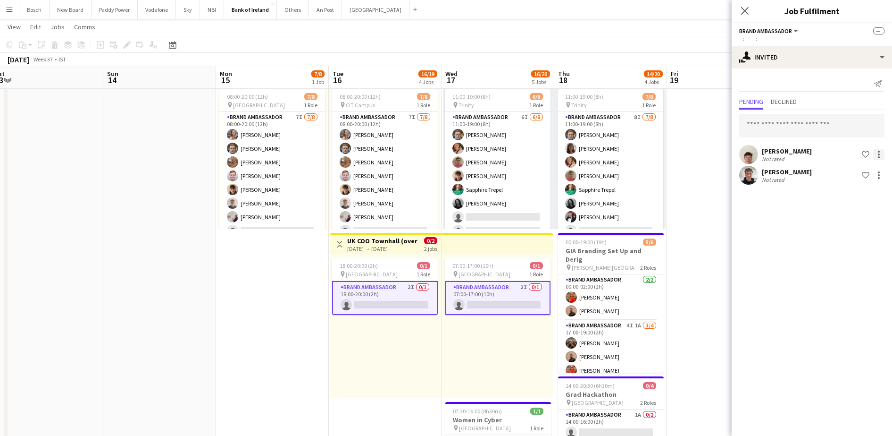
click at [875, 151] on div at bounding box center [878, 154] width 11 height 11
click at [855, 200] on button "Send notification" at bounding box center [849, 194] width 71 height 23
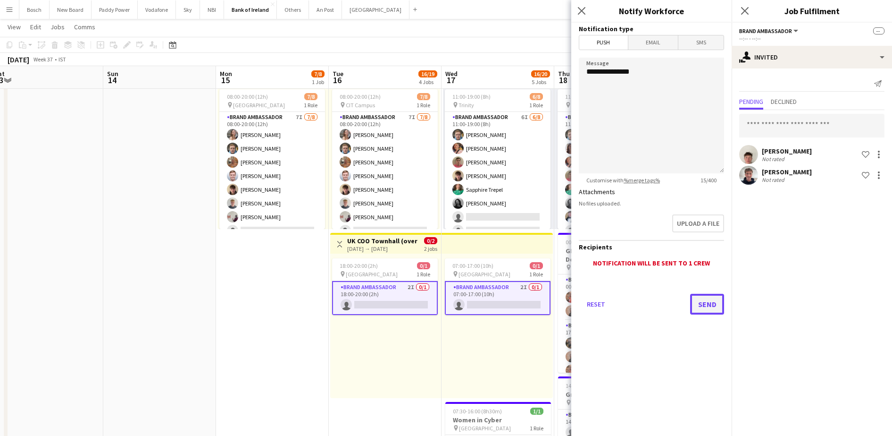
click at [705, 305] on button "Send" at bounding box center [707, 304] width 34 height 21
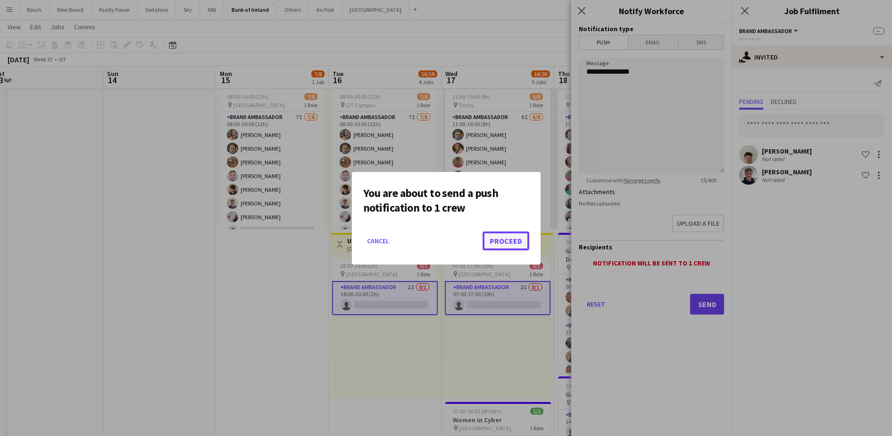
click at [494, 249] on button "Proceed" at bounding box center [506, 240] width 47 height 19
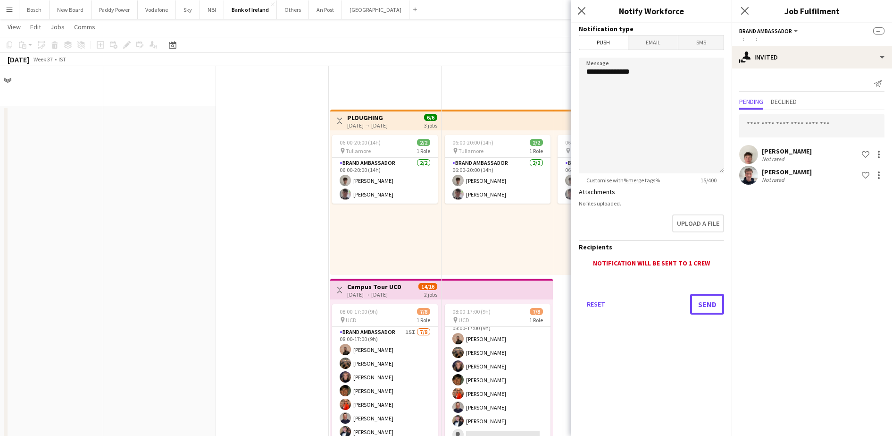
scroll to position [384, 0]
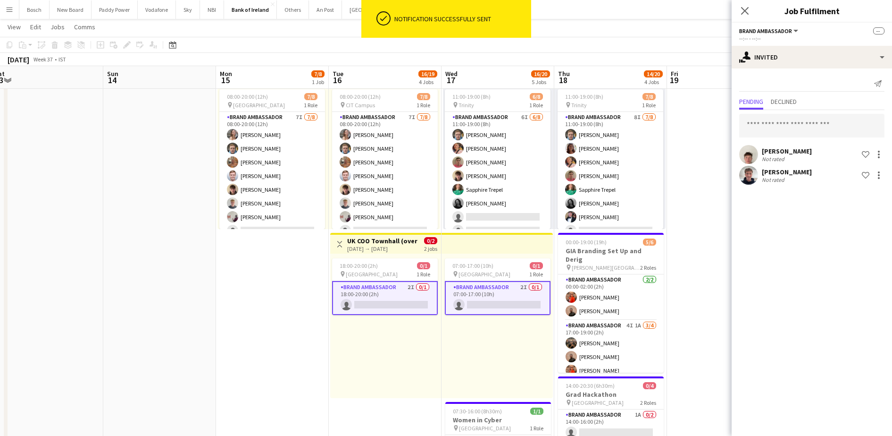
click at [684, 47] on app-toolbar "Copy Paste Paste Ctrl+V Paste with crew Ctrl+Shift+V Paste linked Job [GEOGRAPH…" at bounding box center [446, 45] width 892 height 16
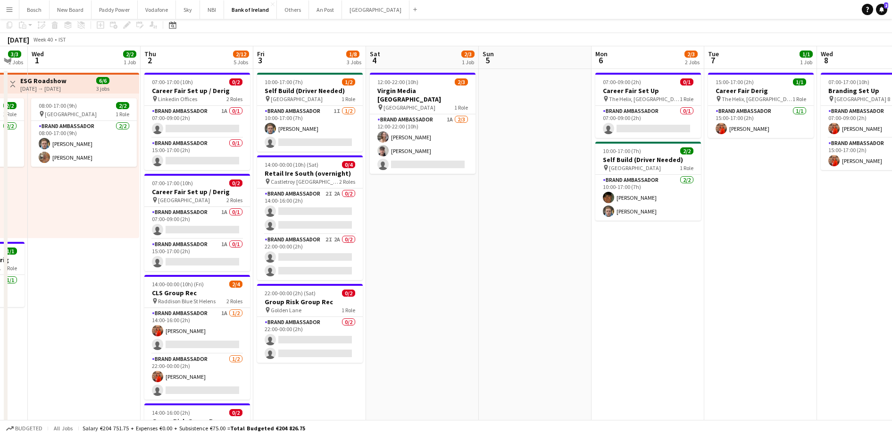
scroll to position [0, 0]
